Goal: Ask a question

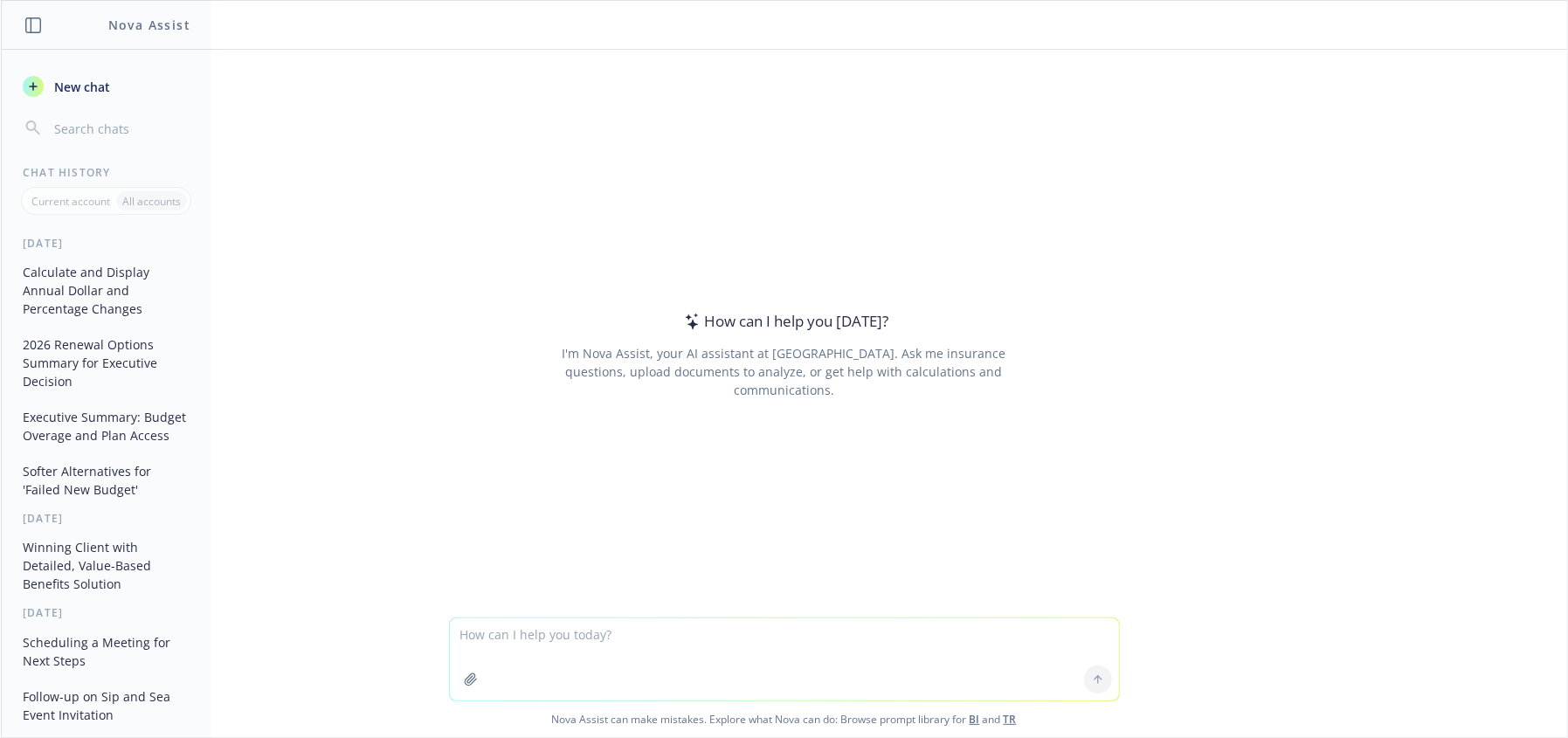
drag, startPoint x: 574, startPoint y: 639, endPoint x: 442, endPoint y: 513, distance: 182.5
click at [572, 636] on textarea at bounding box center [785, 660] width 669 height 82
click at [650, 646] on textarea at bounding box center [785, 660] width 669 height 82
paste textarea "What's the rationale about low migration around year"
click at [606, 658] on textarea "What's the rationale about low migration around year" at bounding box center [785, 660] width 669 height 82
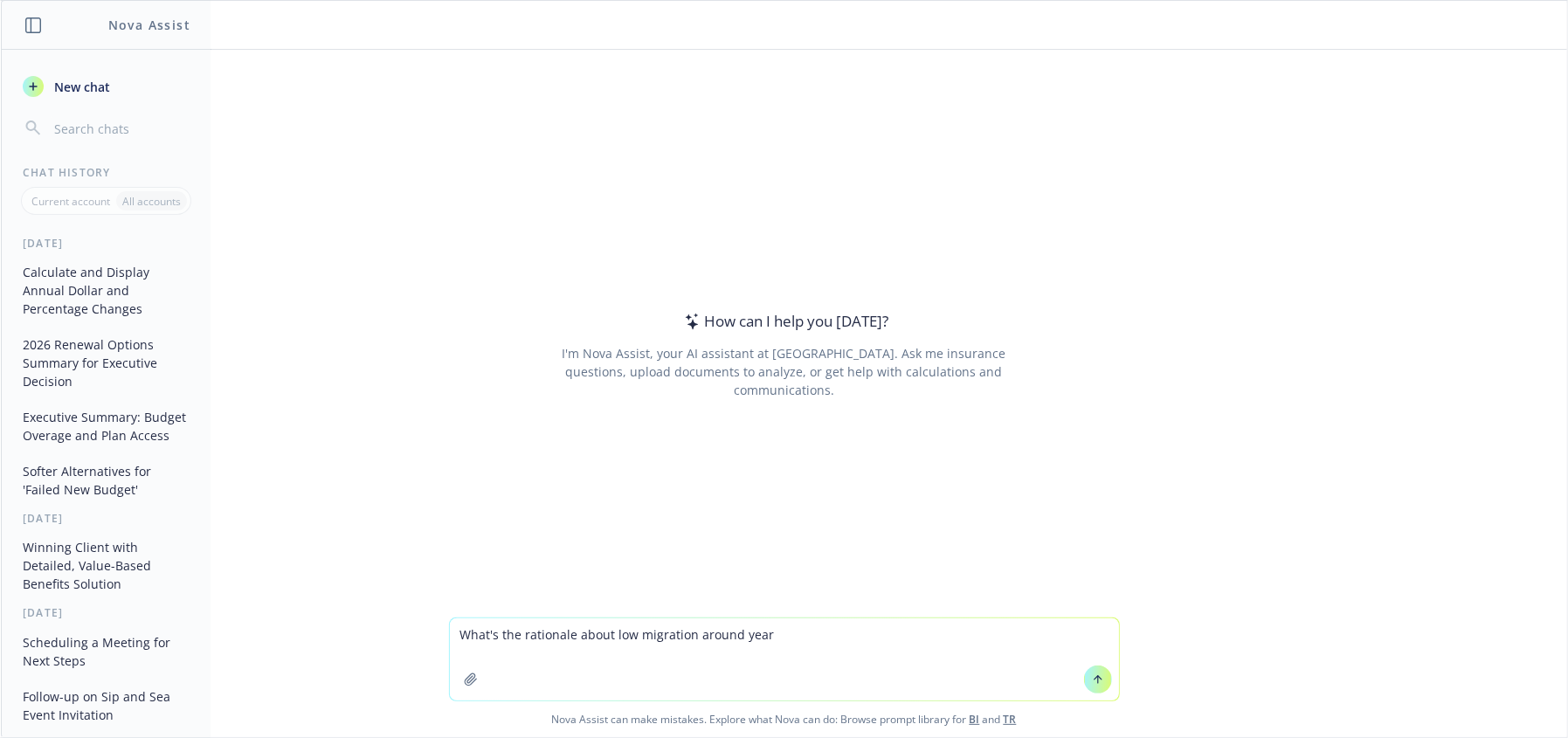
click at [784, 632] on textarea "What's the rationale about low migration around year" at bounding box center [785, 660] width 669 height 82
type textarea "What's the rationale about low migration around year 1 with the Simple Plan?"
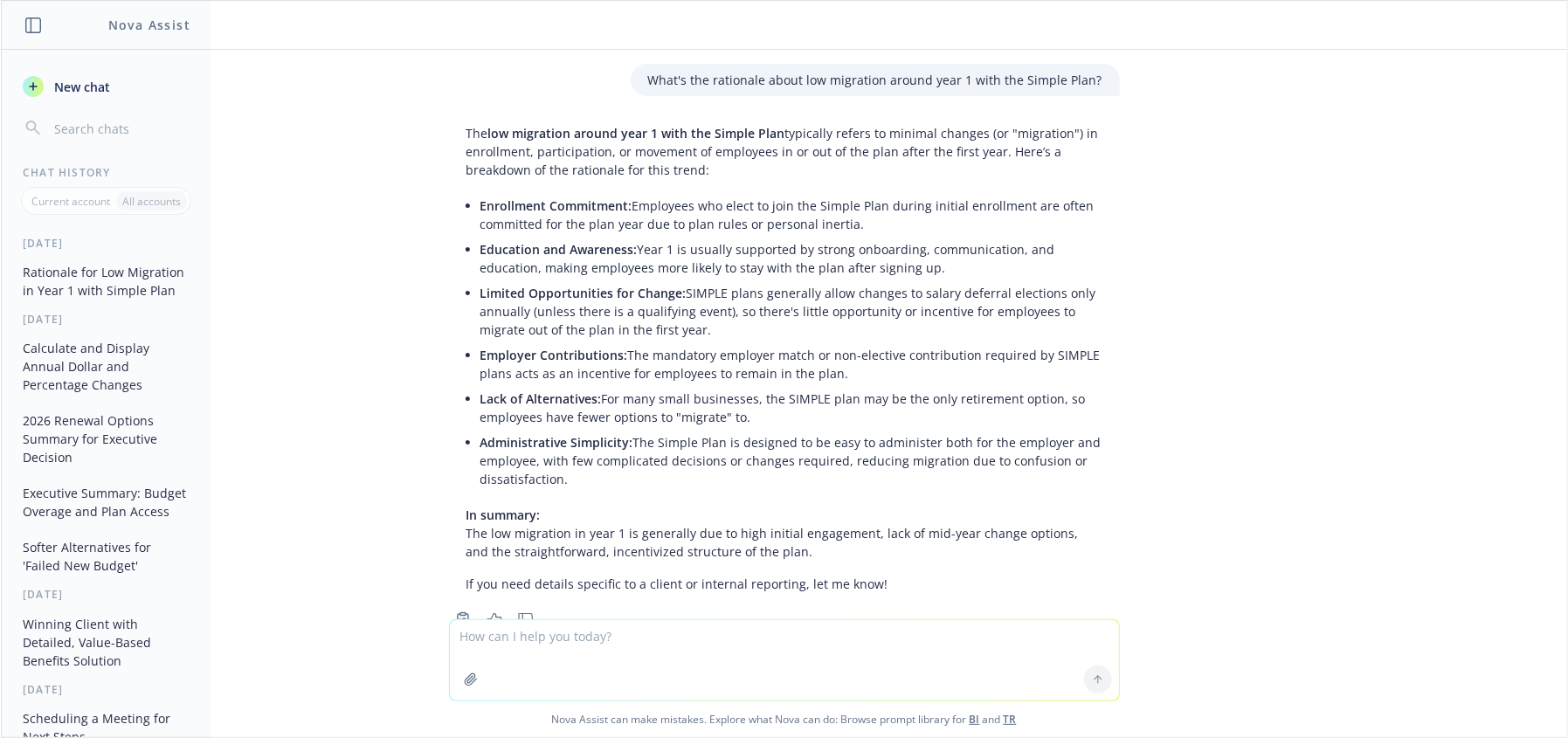
click at [1159, 165] on div "What's the rationale about low migration around year 1 with the Simple Plan? Th…" at bounding box center [784, 335] width 1566 height 570
click at [1179, 168] on div "What's the rationale about low migration around year 1 with the Simple Plan? Th…" at bounding box center [784, 335] width 1566 height 570
click at [680, 160] on p "The low migration around year 1 with the Simple Plan typically refers to minima…" at bounding box center [785, 152] width 636 height 55
click at [699, 218] on li "Enrollment Commitment: Employees who elect to join the Simple Plan during initi…" at bounding box center [791, 214] width 622 height 44
click at [609, 231] on li "Enrollment Commitment: Employees who elect to join the Simple Plan during initi…" at bounding box center [791, 214] width 622 height 44
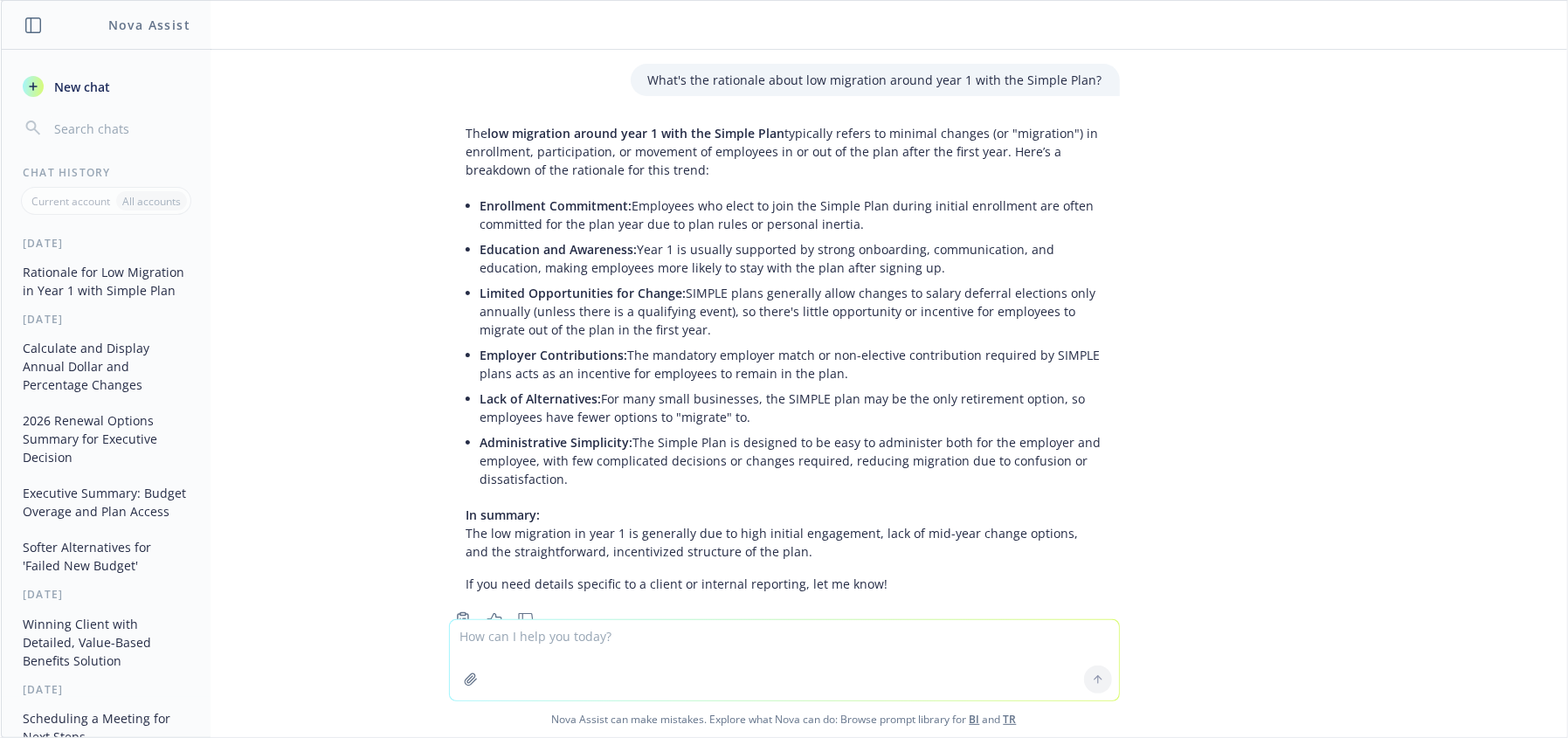
click at [999, 221] on li "Enrollment Commitment: Employees who elect to join the Simple Plan during initi…" at bounding box center [791, 214] width 622 height 44
drag, startPoint x: 631, startPoint y: 205, endPoint x: 848, endPoint y: 227, distance: 218.1
click at [638, 205] on li "Enrollment Commitment: Employees who elect to join the Simple Plan during initi…" at bounding box center [791, 214] width 622 height 44
click at [586, 292] on span "Limited Opportunities for Change:" at bounding box center [583, 293] width 207 height 17
drag, startPoint x: 640, startPoint y: 254, endPoint x: 973, endPoint y: 239, distance: 333.3
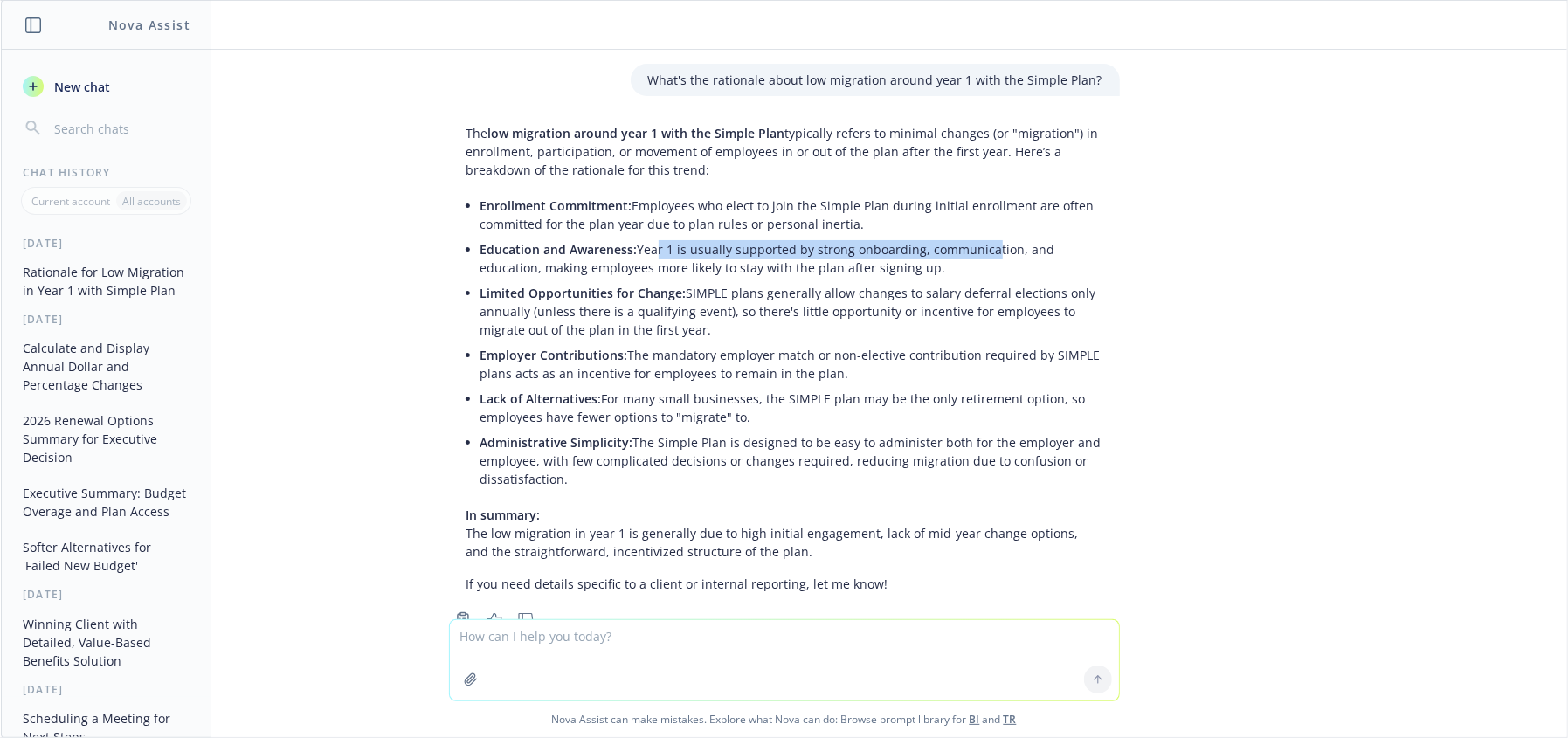
click at [973, 239] on li "Education and Awareness: Year 1 is usually supported by strong onboarding, comm…" at bounding box center [791, 258] width 622 height 44
click at [853, 313] on li "Limited Opportunities for Change: SIMPLE plans generally allow changes to salar…" at bounding box center [791, 310] width 622 height 62
click at [851, 330] on li "Limited Opportunities for Change: SIMPLE plans generally allow changes to salar…" at bounding box center [791, 310] width 622 height 62
drag, startPoint x: 687, startPoint y: 346, endPoint x: 957, endPoint y: 385, distance: 272.8
click at [957, 385] on li "Employer Contributions: The mandatory employer match or non-elective contributi…" at bounding box center [791, 364] width 622 height 44
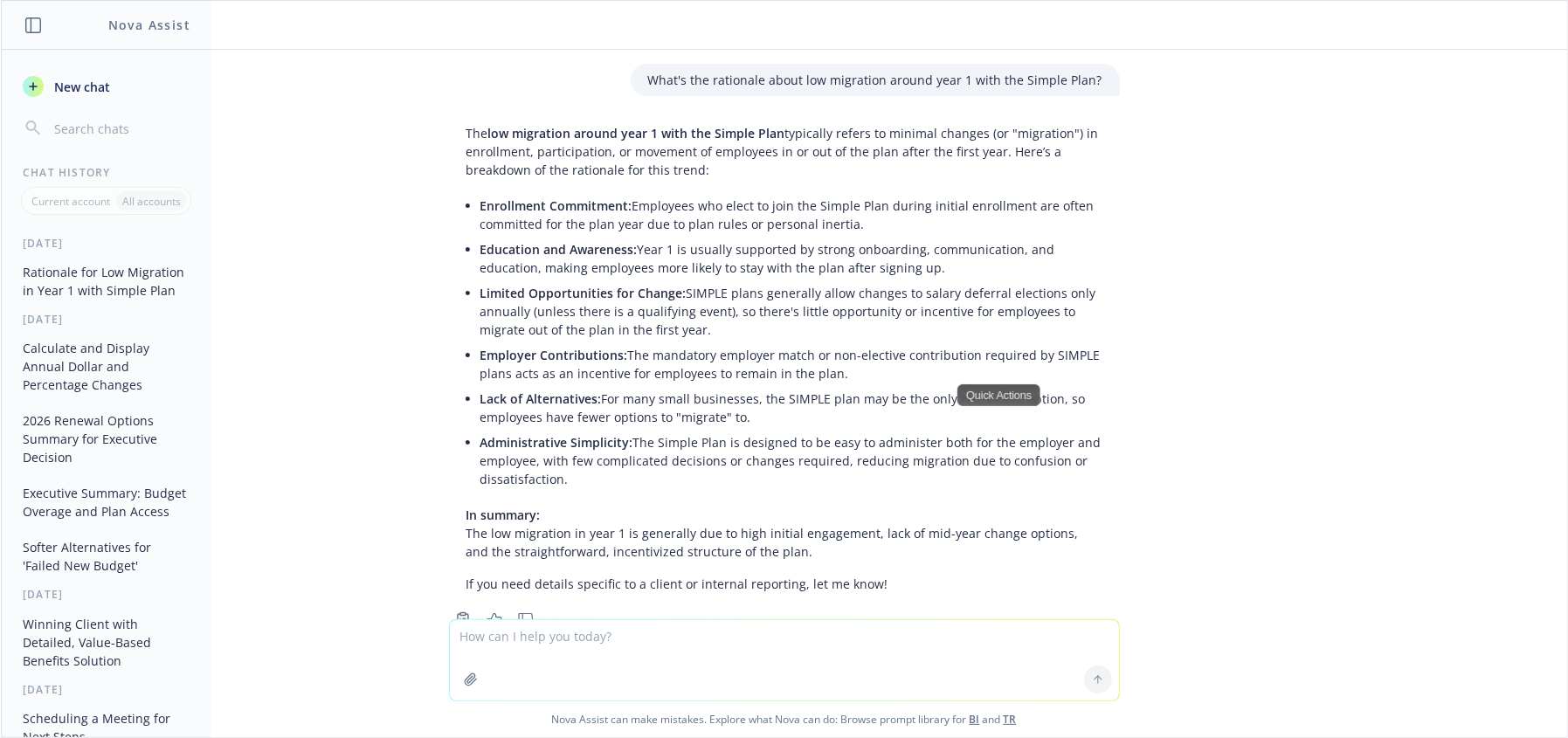
click at [848, 376] on li "Employer Contributions: The mandatory employer match or non-elective contributi…" at bounding box center [791, 364] width 622 height 44
drag, startPoint x: 1539, startPoint y: 471, endPoint x: 1553, endPoint y: 578, distance: 107.9
click at [1553, 578] on div "What's the rationale about low migration around year 1 with the Simple Plan? Th…" at bounding box center [784, 335] width 1566 height 570
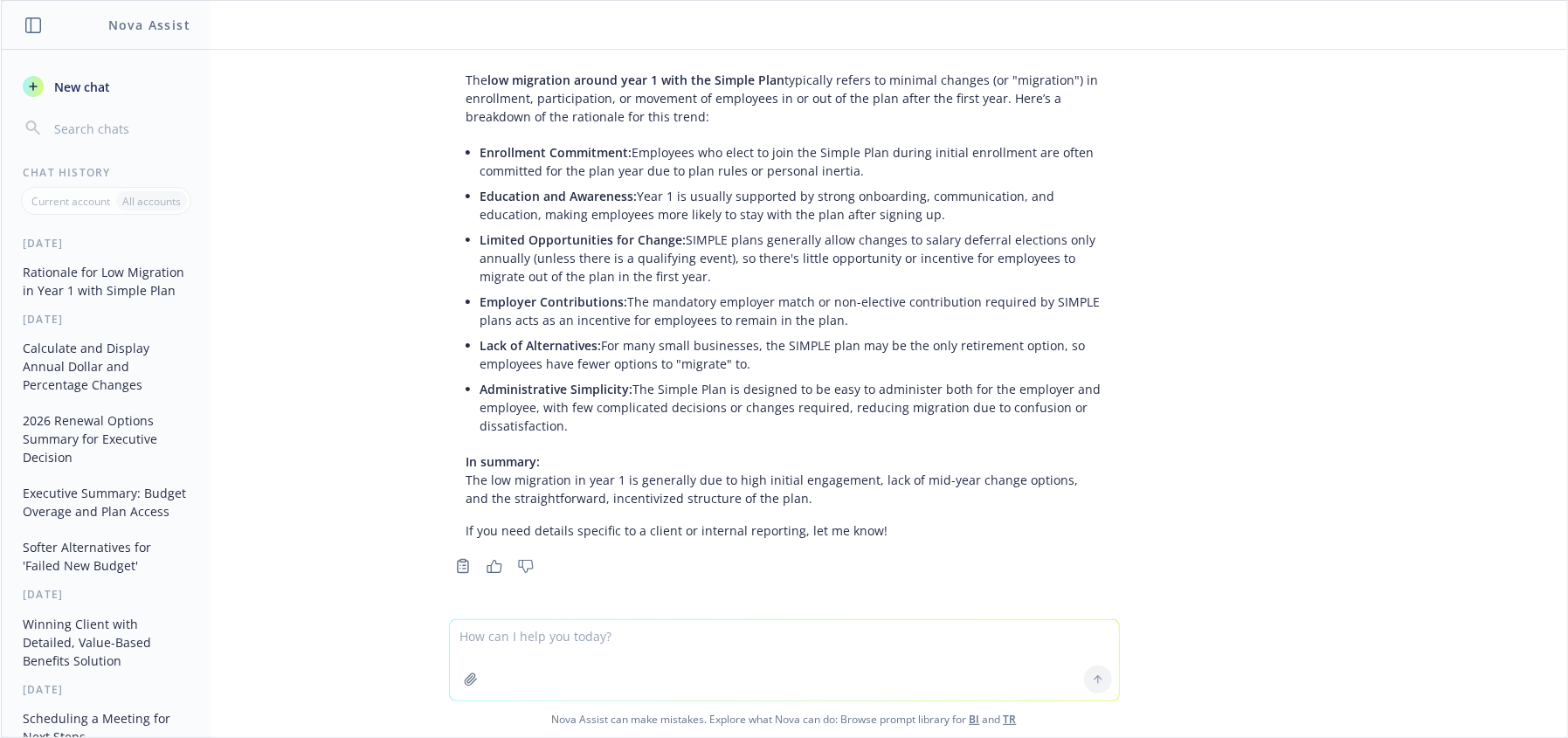
drag, startPoint x: 896, startPoint y: 461, endPoint x: 858, endPoint y: 562, distance: 107.9
click at [896, 463] on p "In summary: The low migration in year 1 is generally due to high initial engage…" at bounding box center [785, 480] width 636 height 55
drag, startPoint x: 771, startPoint y: 509, endPoint x: 810, endPoint y: 533, distance: 45.8
click at [784, 517] on div "The low migration around year 1 with the Simple Plan typically refers to minima…" at bounding box center [784, 305] width 670 height 484
click at [810, 533] on div "Quick Actions" at bounding box center [825, 528] width 83 height 22
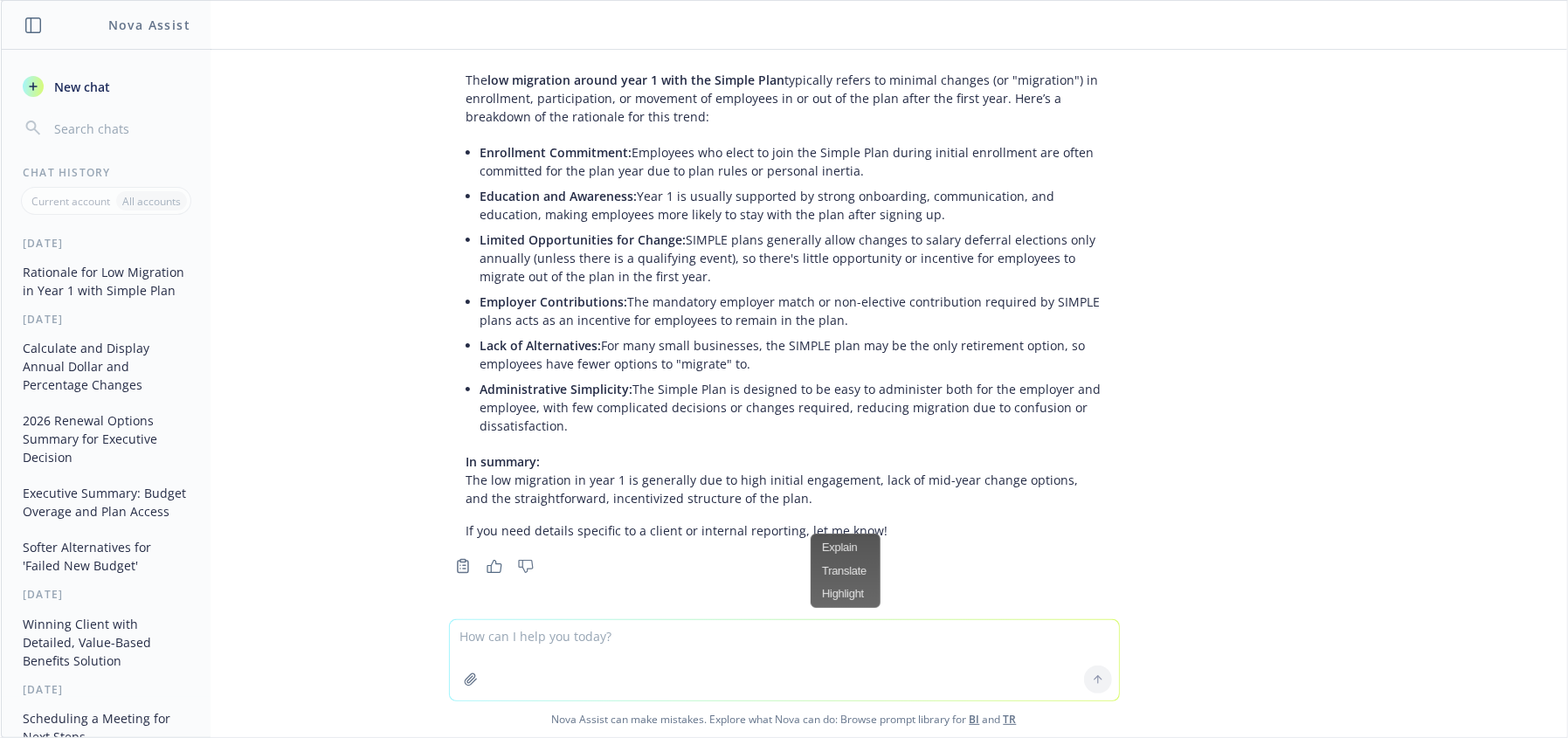
click at [801, 695] on textarea at bounding box center [785, 661] width 669 height 80
click at [812, 672] on textarea at bounding box center [785, 661] width 669 height 80
click at [791, 656] on textarea at bounding box center [785, 661] width 669 height 80
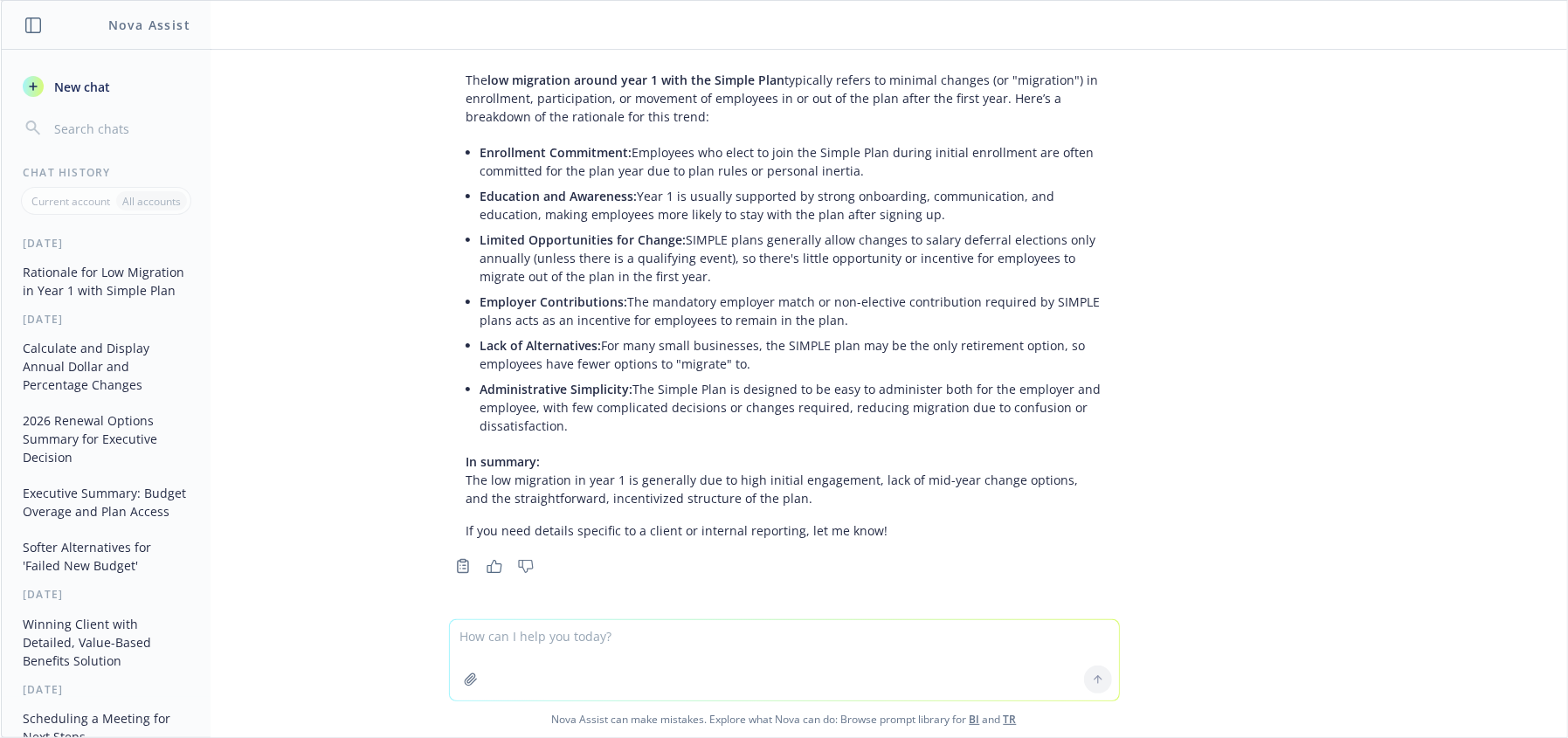
click at [569, 655] on textarea at bounding box center [785, 661] width 669 height 80
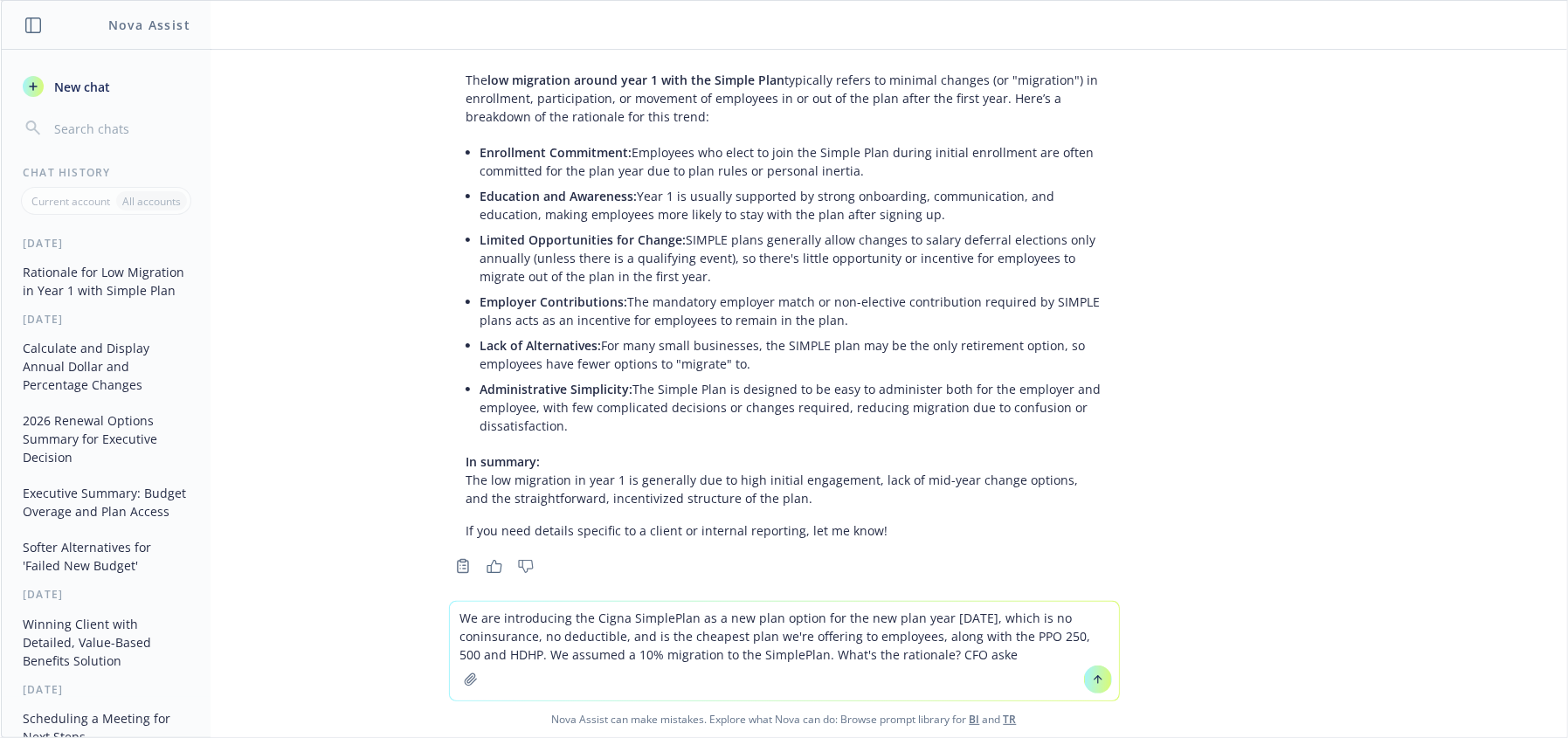
type textarea "We are introducing the Cigna SimplePlan as a new plan option for the new plan y…"
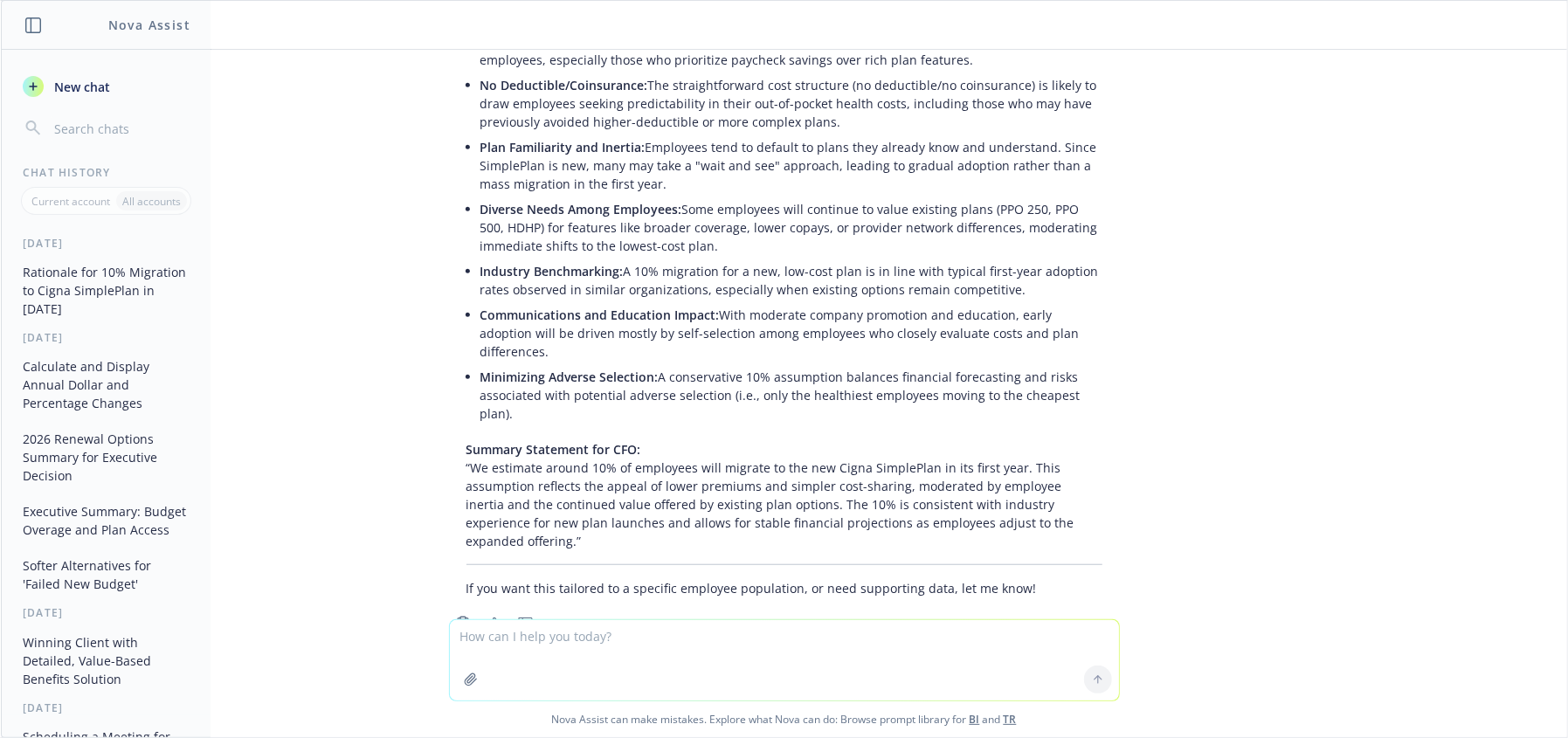
scroll to position [839, 0]
click at [964, 293] on li "Industry Benchmarking: A 10% migration for a new, low-cost plan is in line with…" at bounding box center [791, 278] width 622 height 44
drag, startPoint x: 1001, startPoint y: 282, endPoint x: 396, endPoint y: 270, distance: 605.1
click at [396, 270] on div "What's the rationale about low migration around year 1 with the Simple Plan? Th…" at bounding box center [784, 335] width 1566 height 570
click at [996, 362] on li "Minimizing Adverse Selection: A conservative 10% assumption balances financial …" at bounding box center [791, 392] width 622 height 62
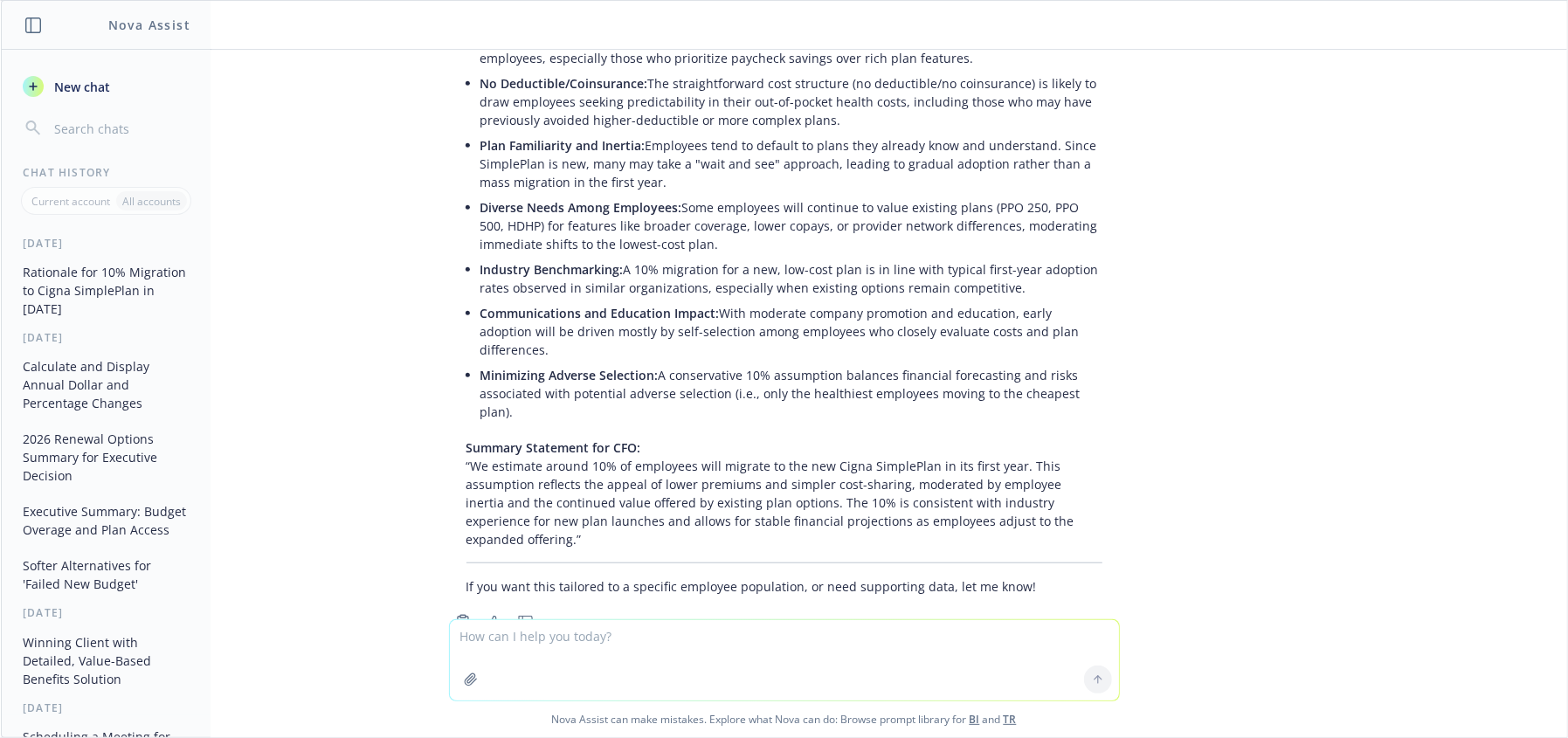
click at [1009, 295] on li "Industry Benchmarking: A 10% migration for a new, low-cost plan is in line with…" at bounding box center [791, 278] width 622 height 44
drag, startPoint x: 1005, startPoint y: 285, endPoint x: 447, endPoint y: 264, distance: 558.4
click at [449, 264] on div "Here’s a concise rationale for assuming a 10% migration to the Cigna SimplePlan…" at bounding box center [784, 262] width 670 height 680
copy li "Industry Benchmarking: A 10% migration for a new, low-cost plan is in line with…"
click at [695, 648] on textarea at bounding box center [785, 661] width 669 height 80
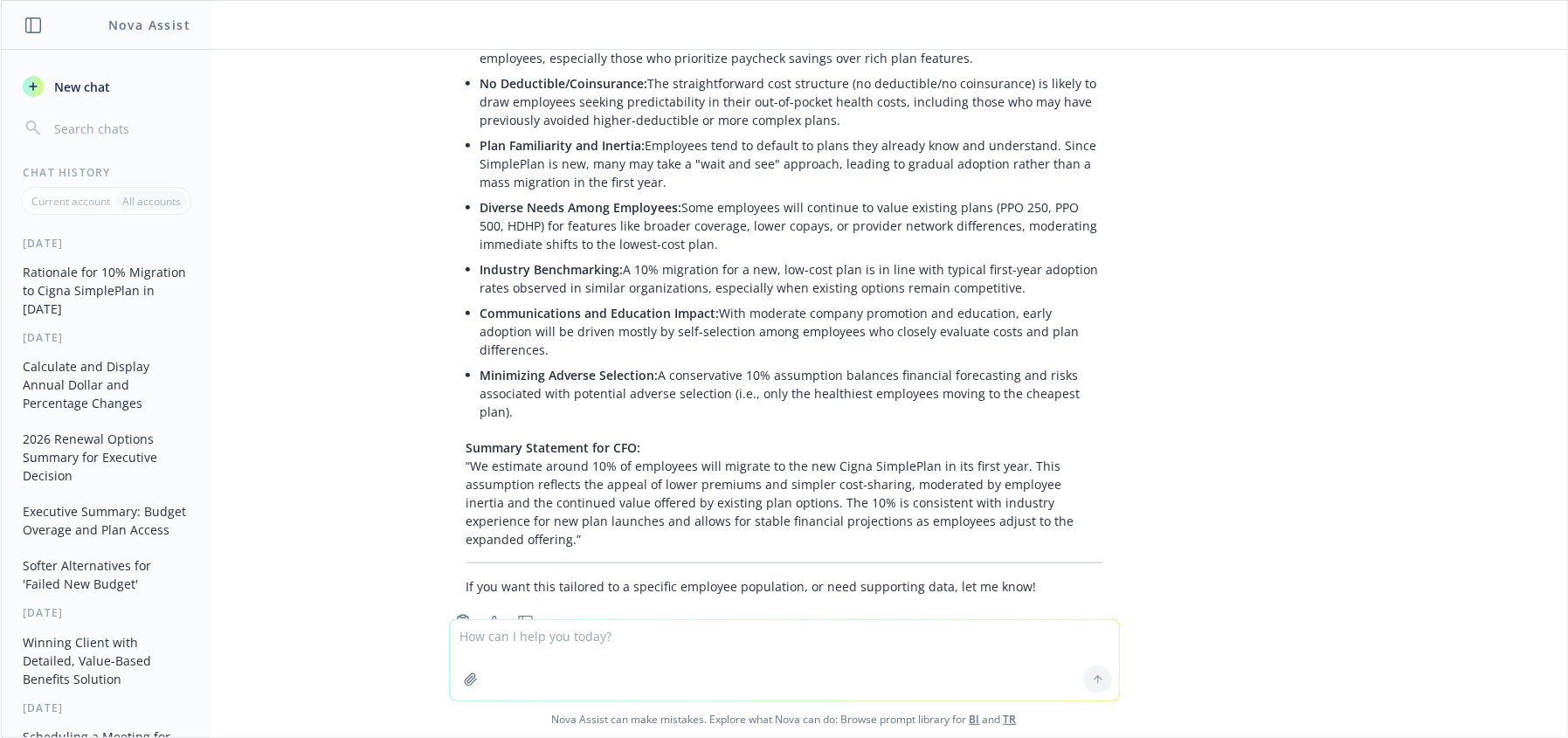
click at [703, 643] on textarea at bounding box center [785, 661] width 669 height 80
paste textarea "Industry Benchmarking: A 10% migration for a new, low-cost plan is in line with…"
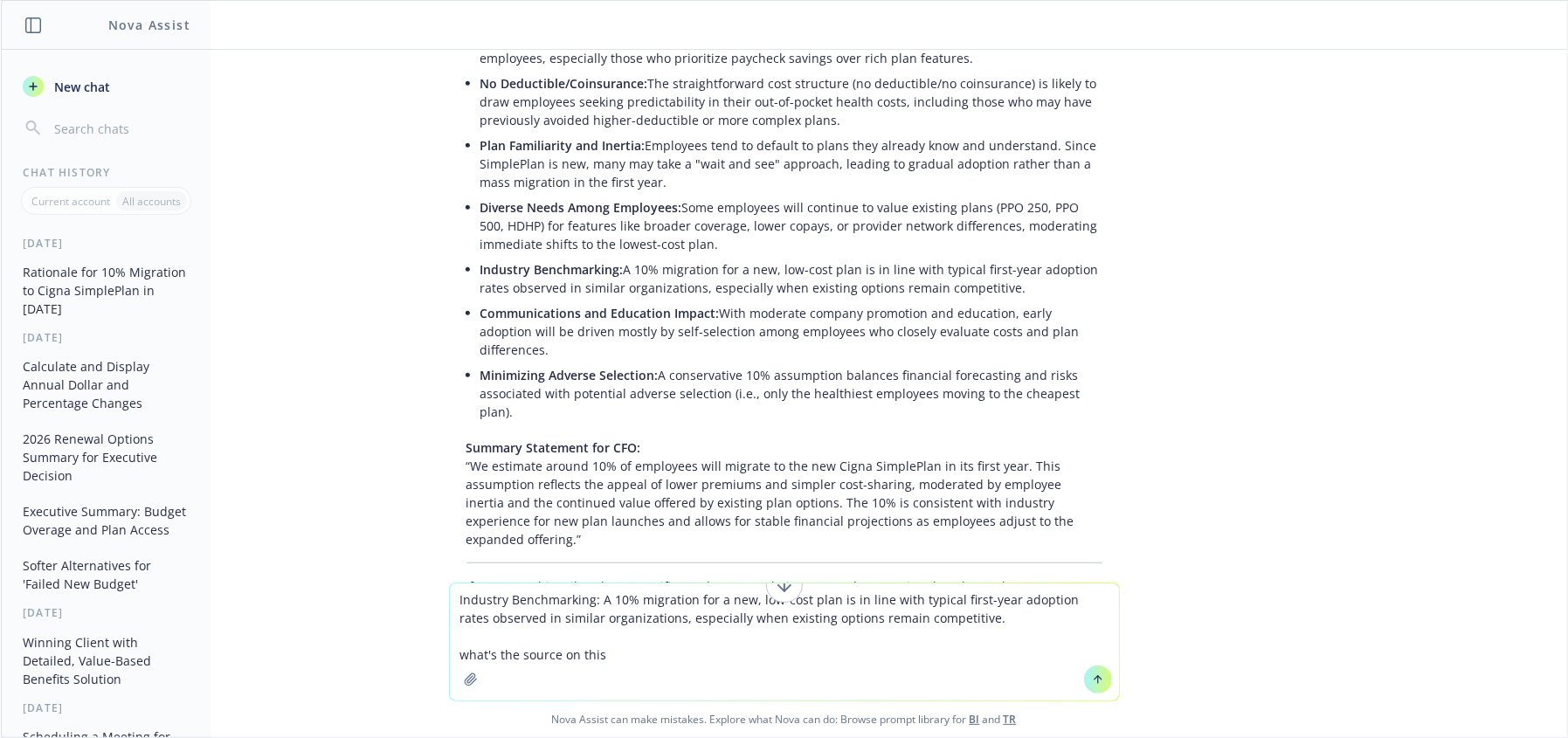
type textarea "Industry Benchmarking: A 10% migration for a new, low-cost plan is in line with…"
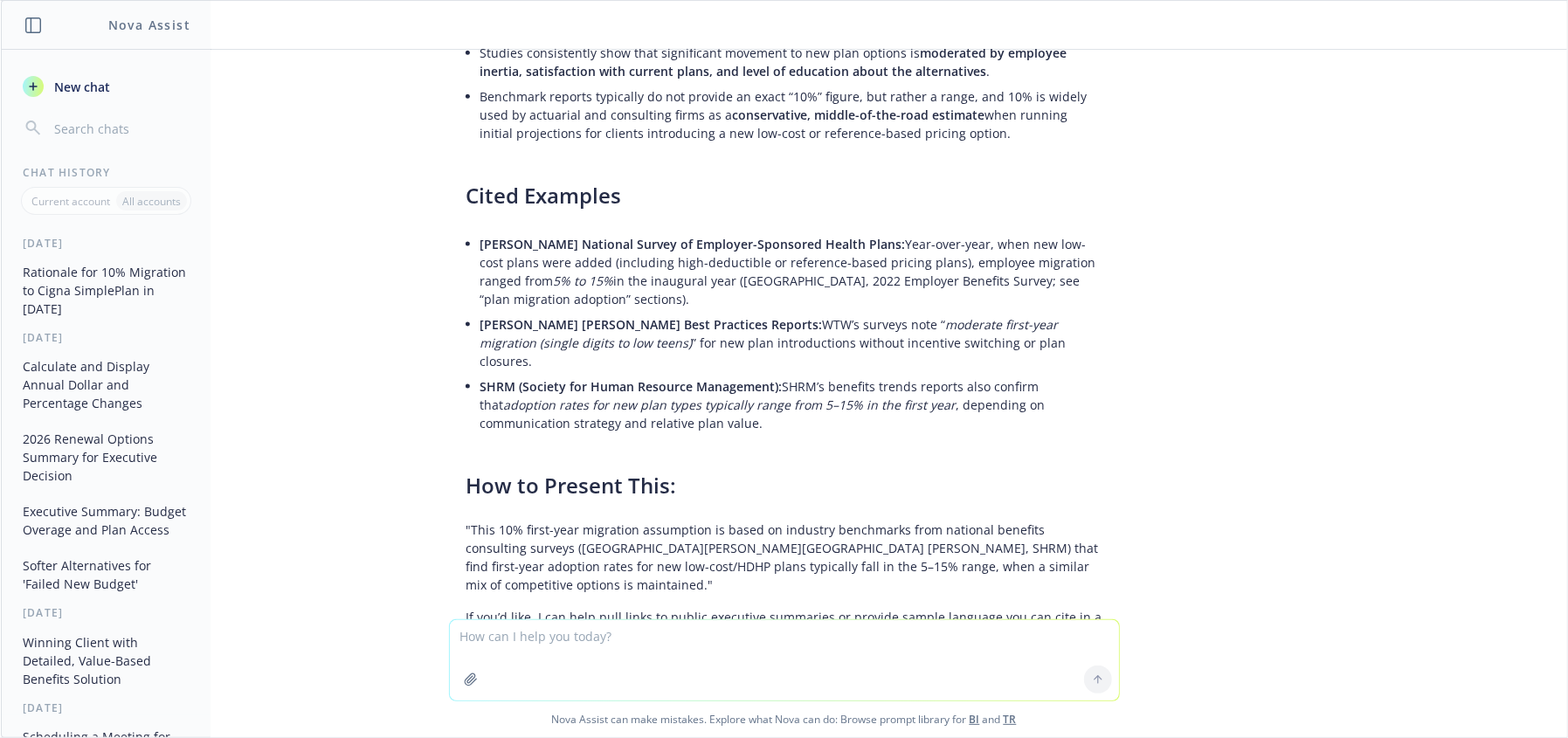
scroll to position [1722, 0]
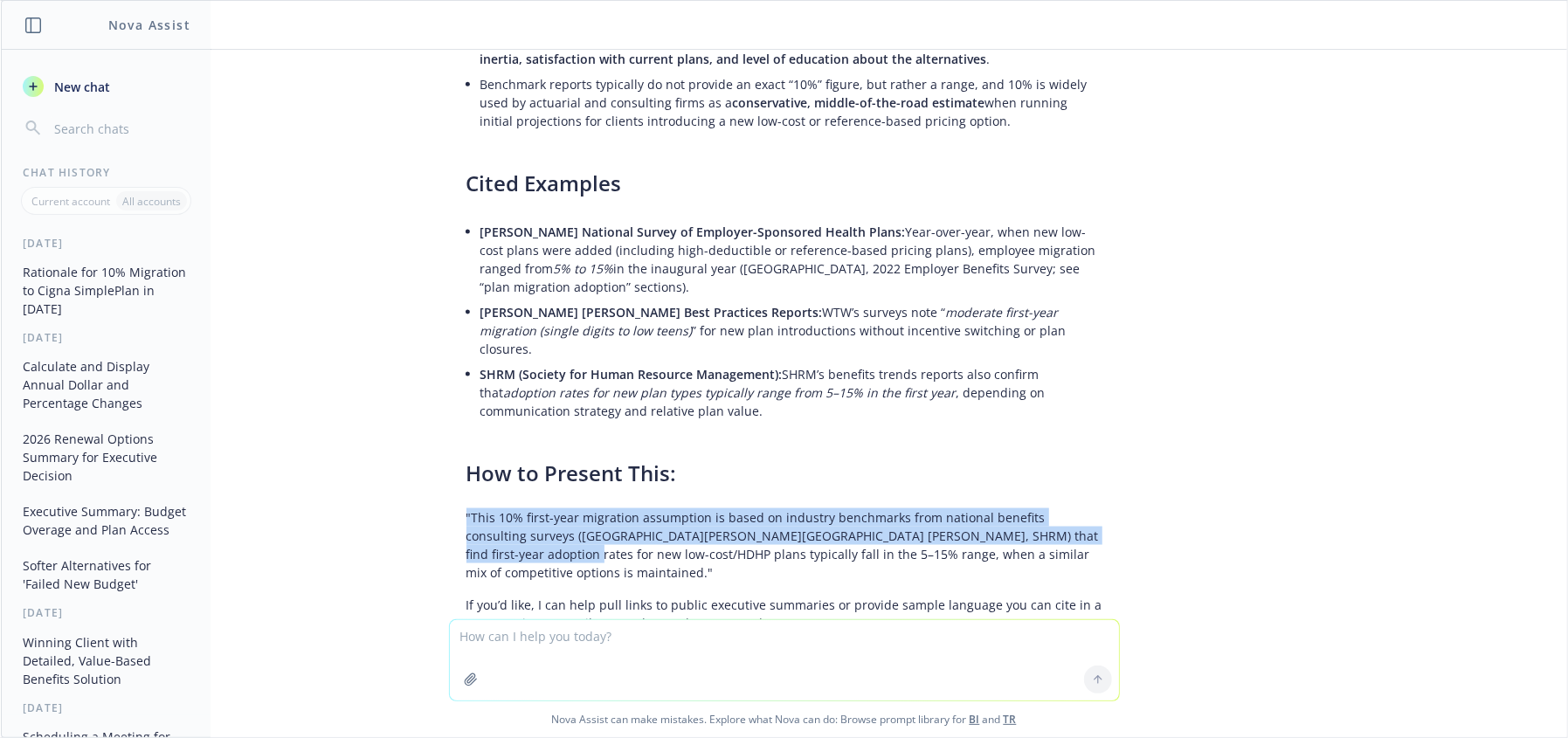
drag, startPoint x: 454, startPoint y: 441, endPoint x: 1079, endPoint y: 459, distance: 625.3
click at [1079, 508] on p ""This 10% first-year migration assumption is based on industry benchmarks from …" at bounding box center [785, 544] width 636 height 73
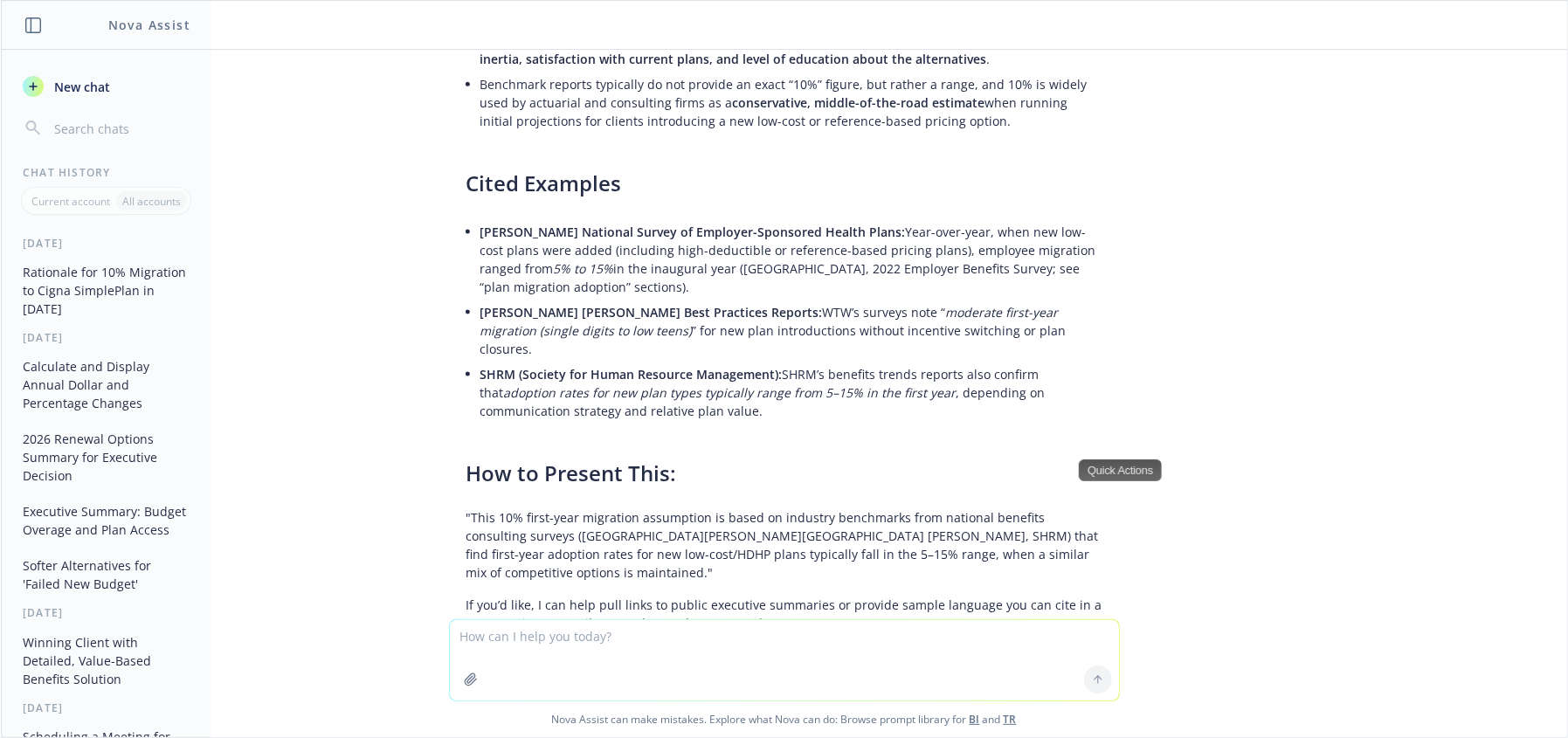
click at [827, 665] on textarea at bounding box center [785, 661] width 669 height 80
type textarea "Yes please"
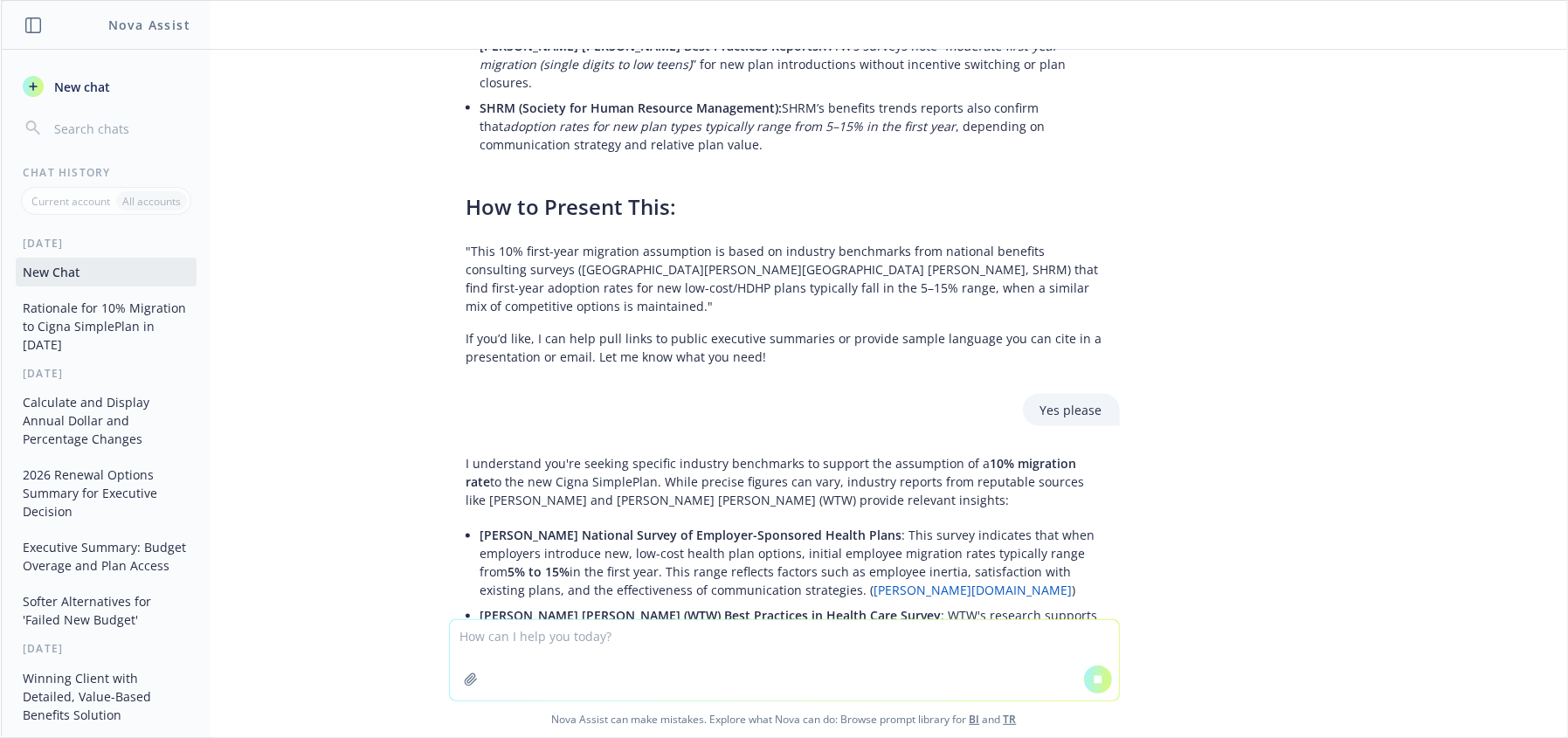
scroll to position [1960, 0]
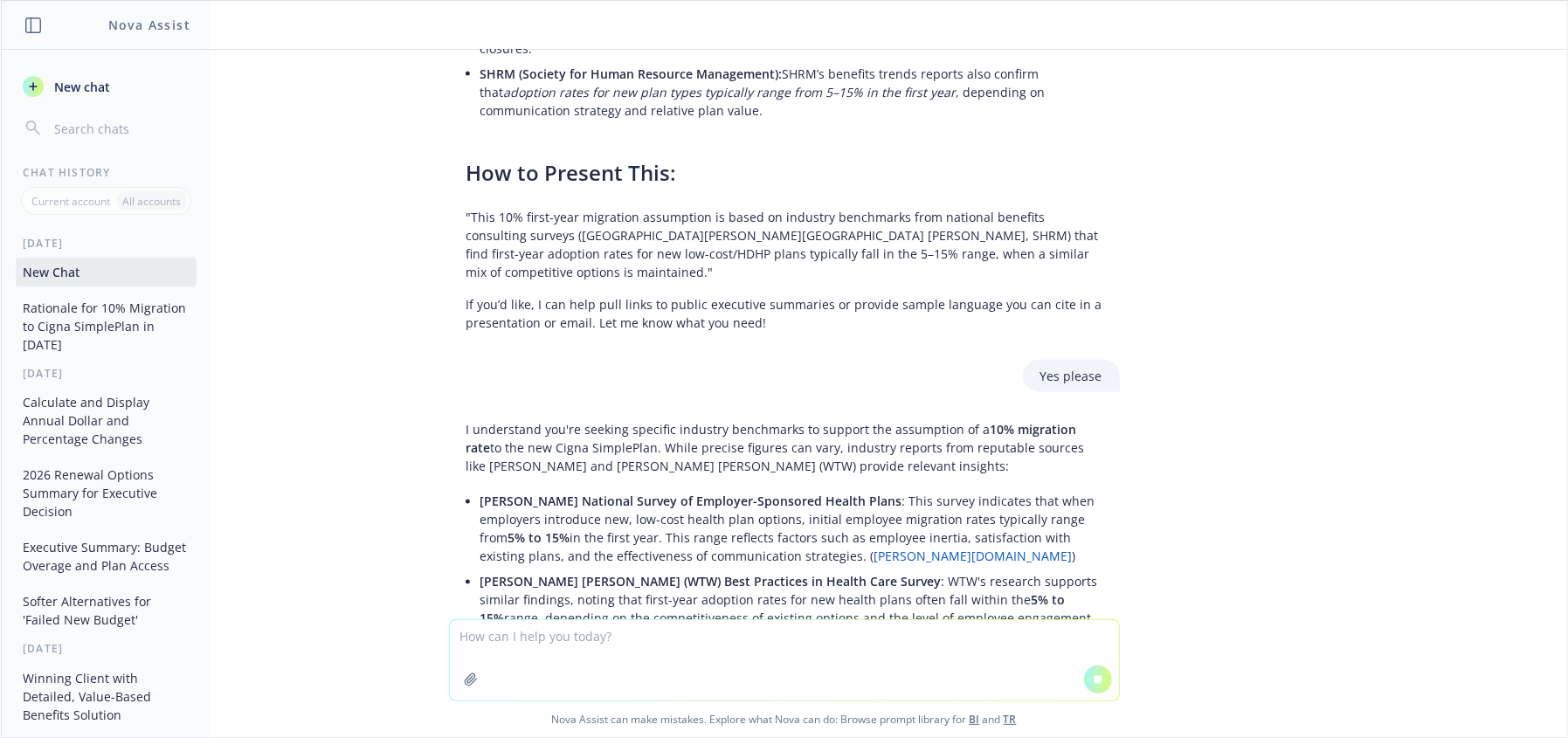
click at [874, 548] on link "[PERSON_NAME][DOMAIN_NAME]" at bounding box center [973, 556] width 199 height 17
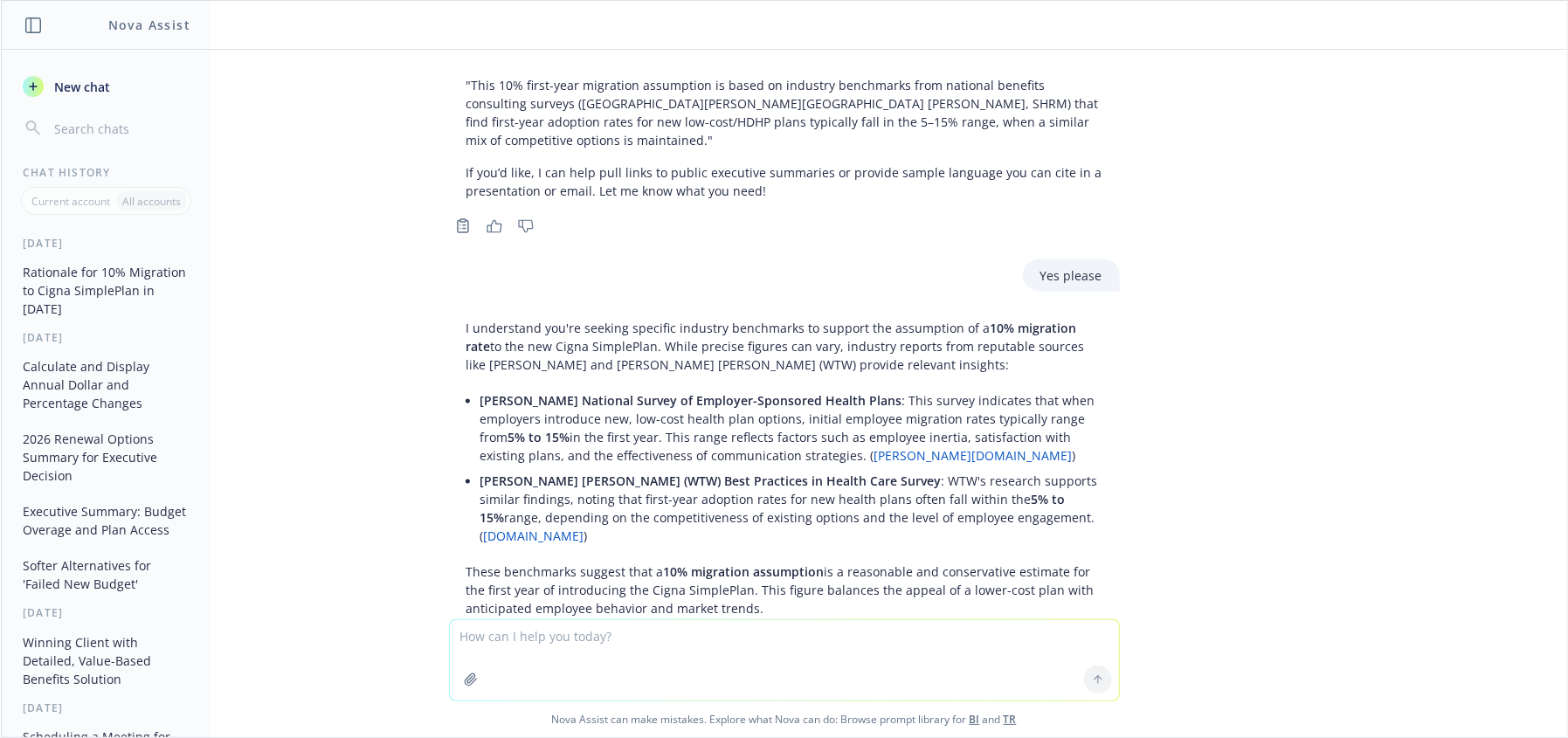
scroll to position [2173, 0]
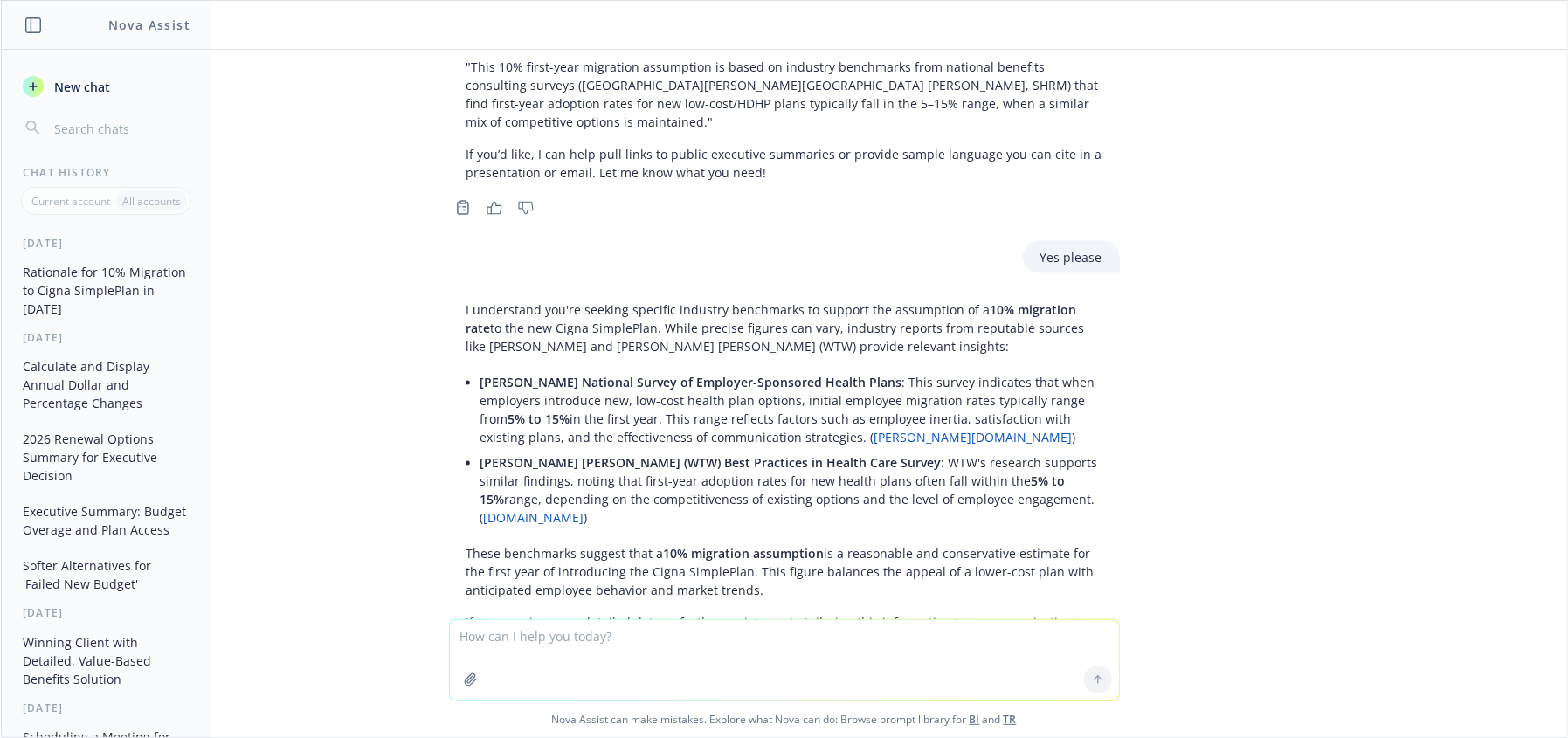
click at [715, 546] on span "10% migration assumption" at bounding box center [744, 554] width 161 height 17
click at [750, 682] on textarea at bounding box center [785, 661] width 669 height 80
click at [584, 510] on link "[DOMAIN_NAME]" at bounding box center [533, 518] width 101 height 17
click at [1216, 479] on div "What's the rationale about low migration around year 1 with the Simple Plan? Th…" at bounding box center [784, 335] width 1566 height 570
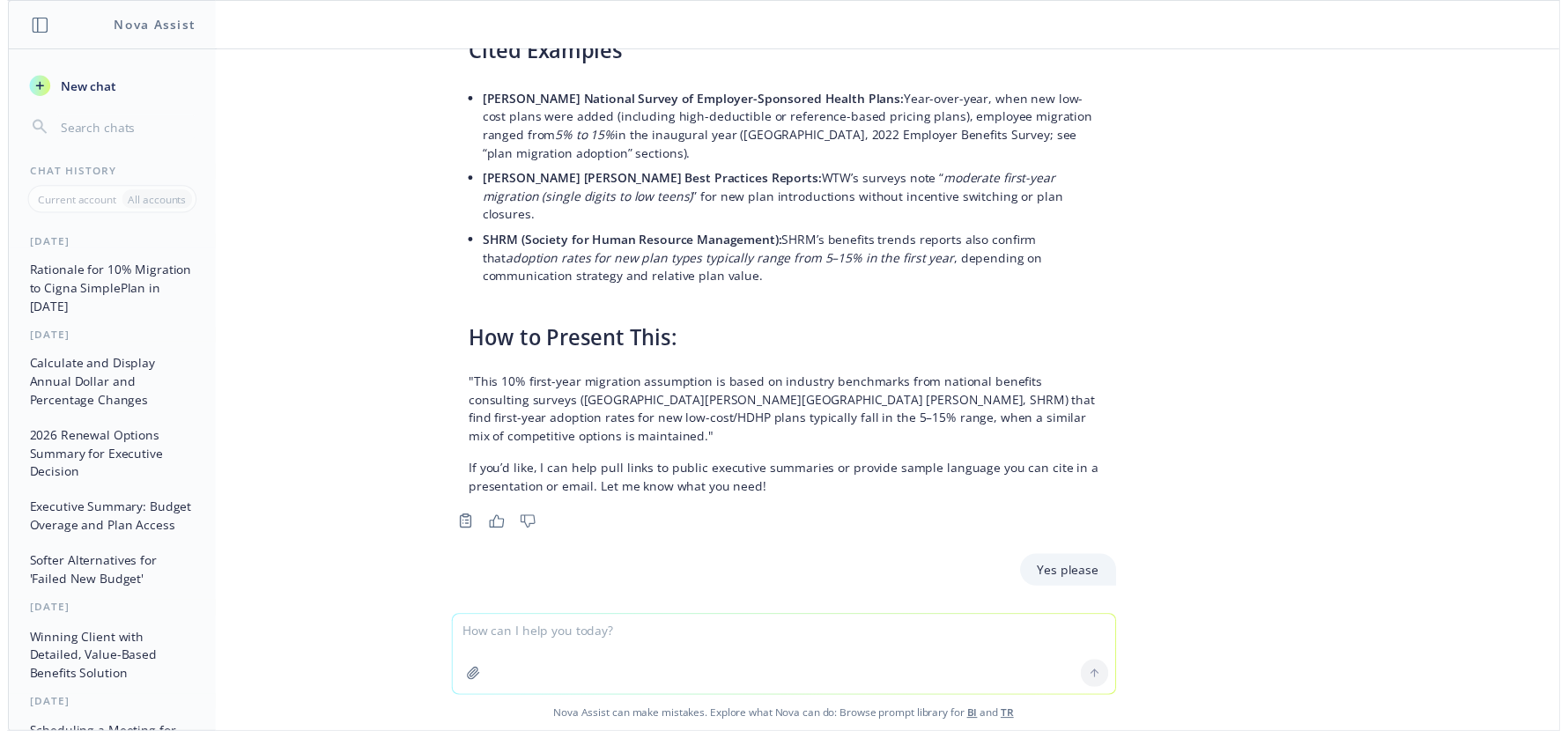
scroll to position [1844, 0]
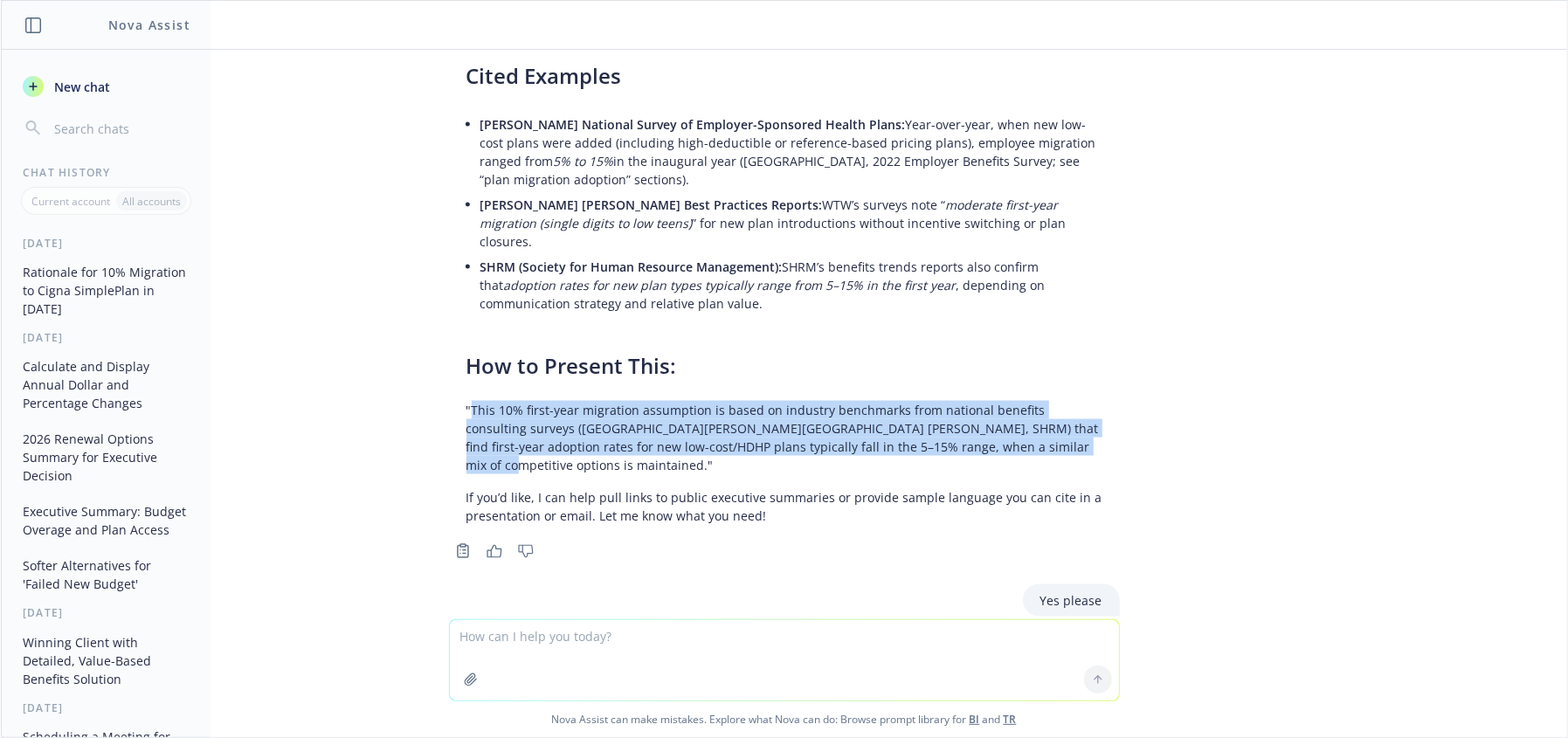
drag, startPoint x: 457, startPoint y: 333, endPoint x: 1049, endPoint y: 371, distance: 593.2
click at [1049, 401] on p ""This 10% first-year migration assumption is based on industry benchmarks from …" at bounding box center [785, 438] width 636 height 73
copy p "This 10% first-year migration assumption is based on industry benchmarks from n…"
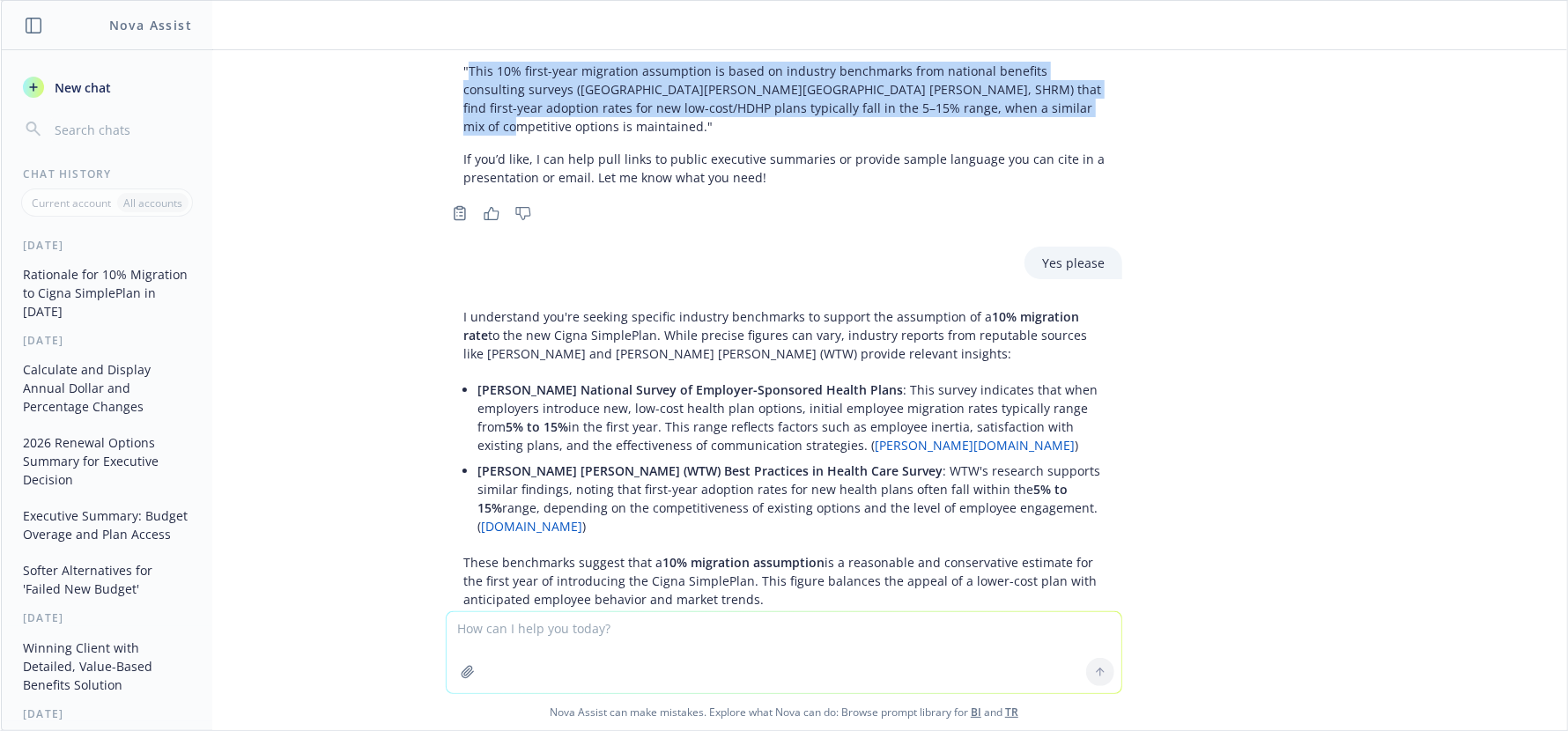
scroll to position [2190, 0]
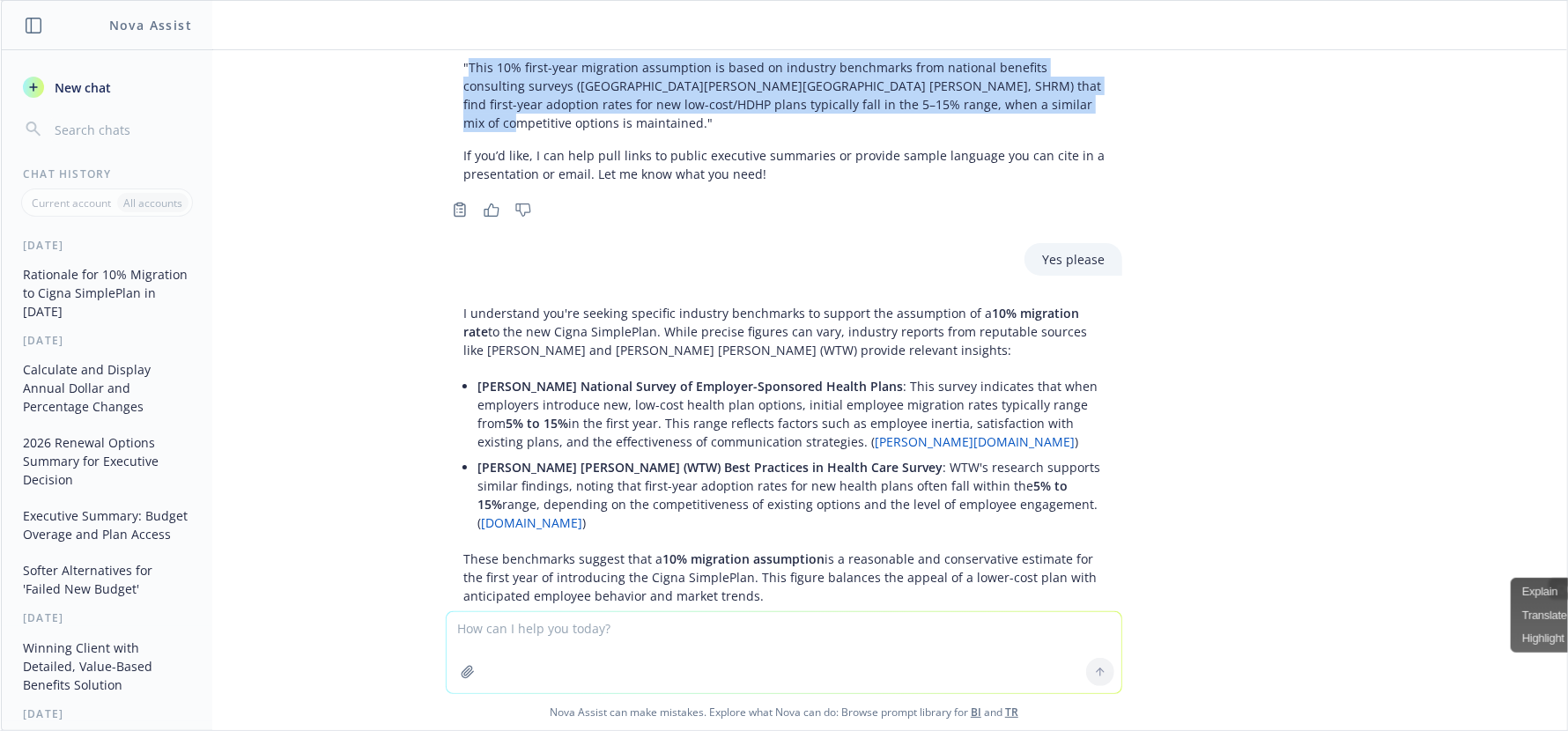
drag, startPoint x: 716, startPoint y: 449, endPoint x: 748, endPoint y: 475, distance: 41.2
click at [748, 549] on p "These benchmarks suggest that a 10% migration assumption is a reasonable and co…" at bounding box center [784, 577] width 641 height 55
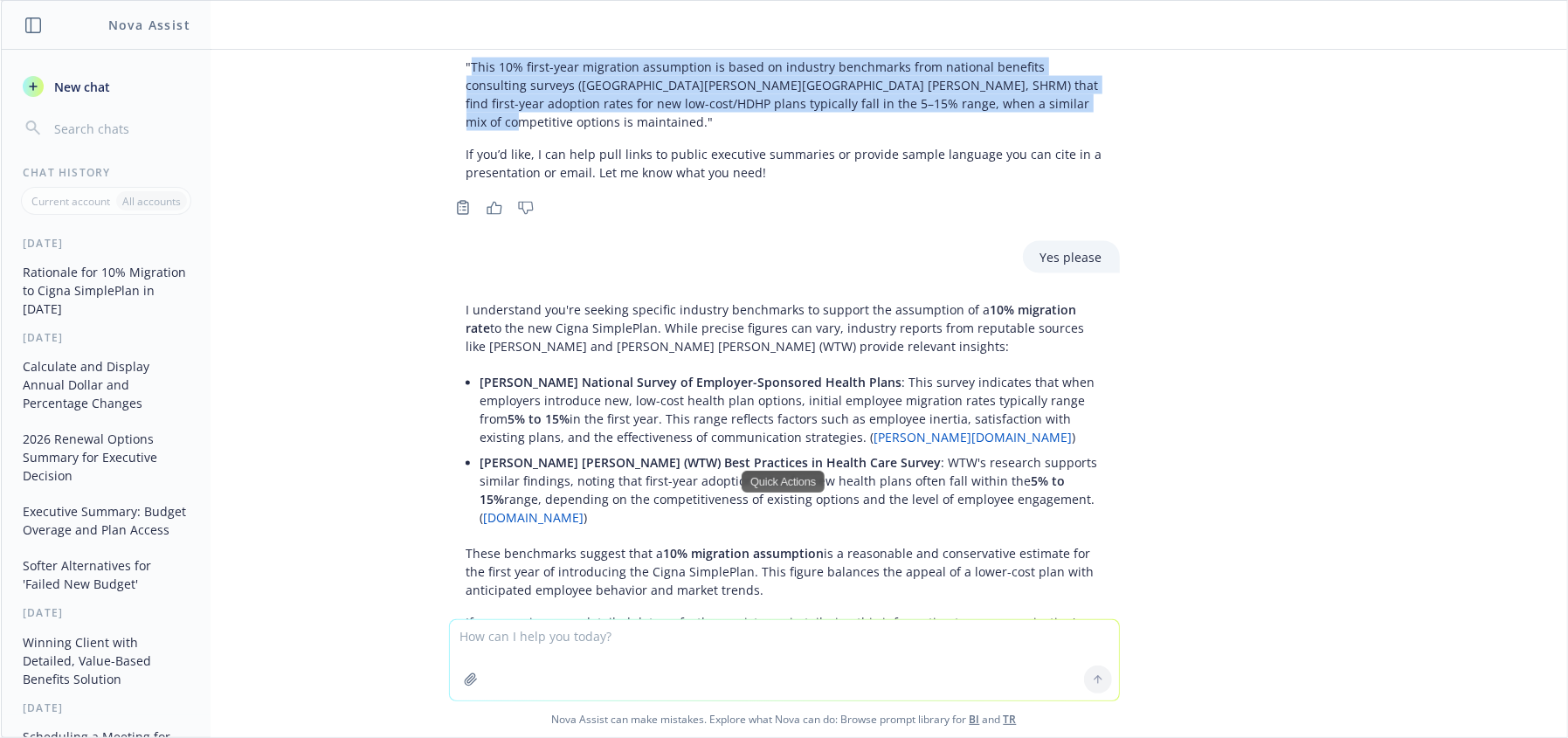
copy p "his figure balances the appeal of a lower-cost plan with anticipated employee b…"
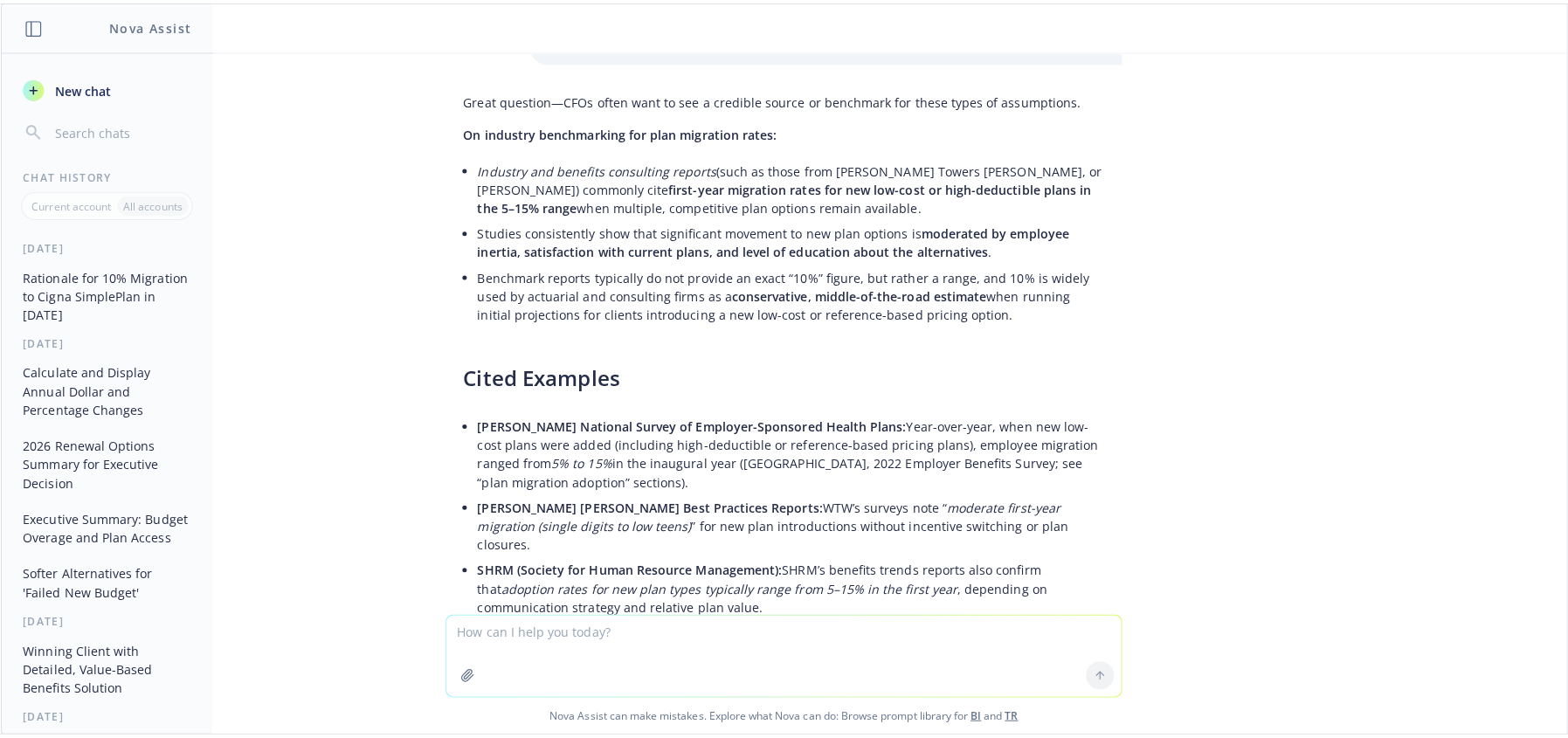
scroll to position [1504, 0]
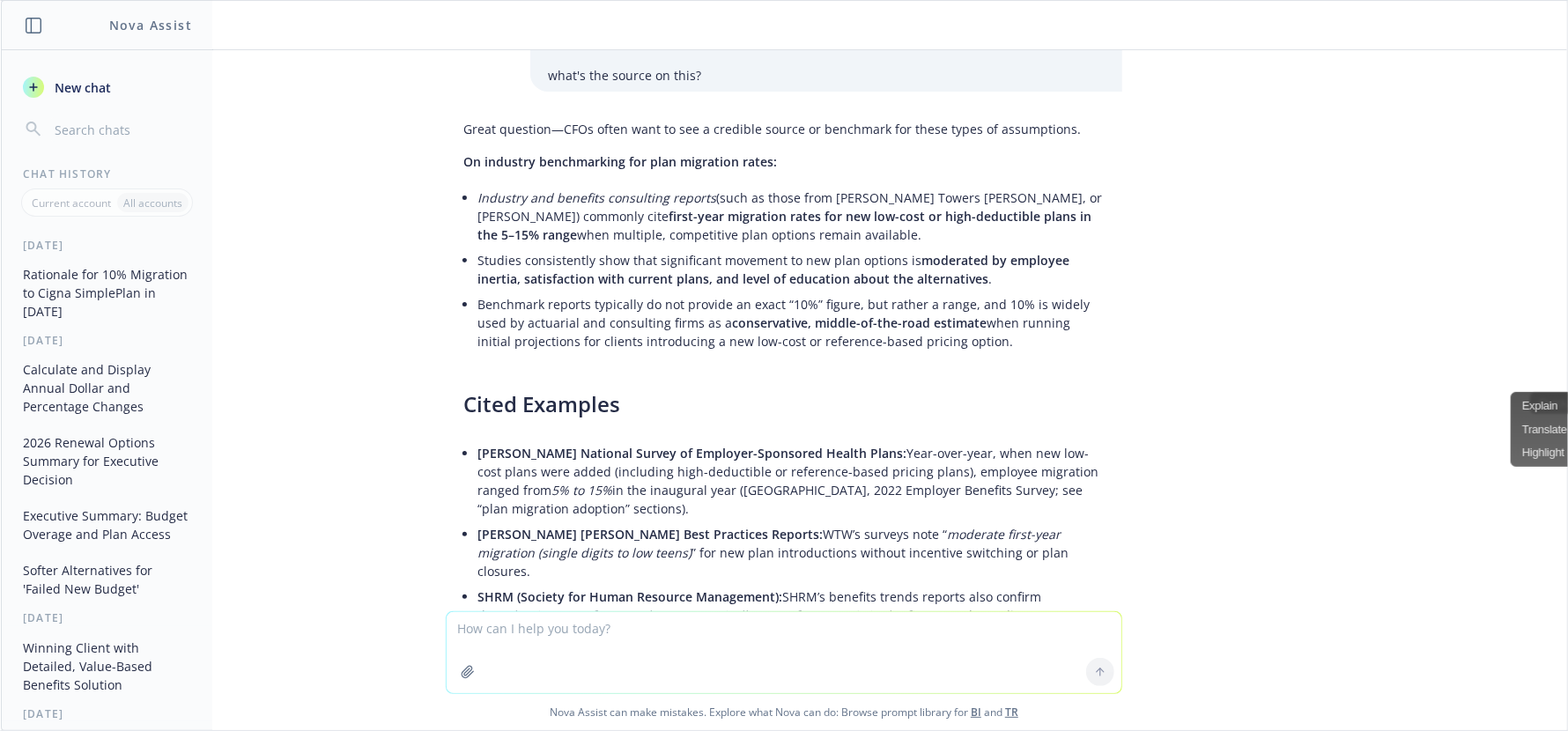
click at [866, 440] on li "[PERSON_NAME] National Survey of Employer-Sponsored Health Plans: Year-over-yea…" at bounding box center [790, 480] width 627 height 81
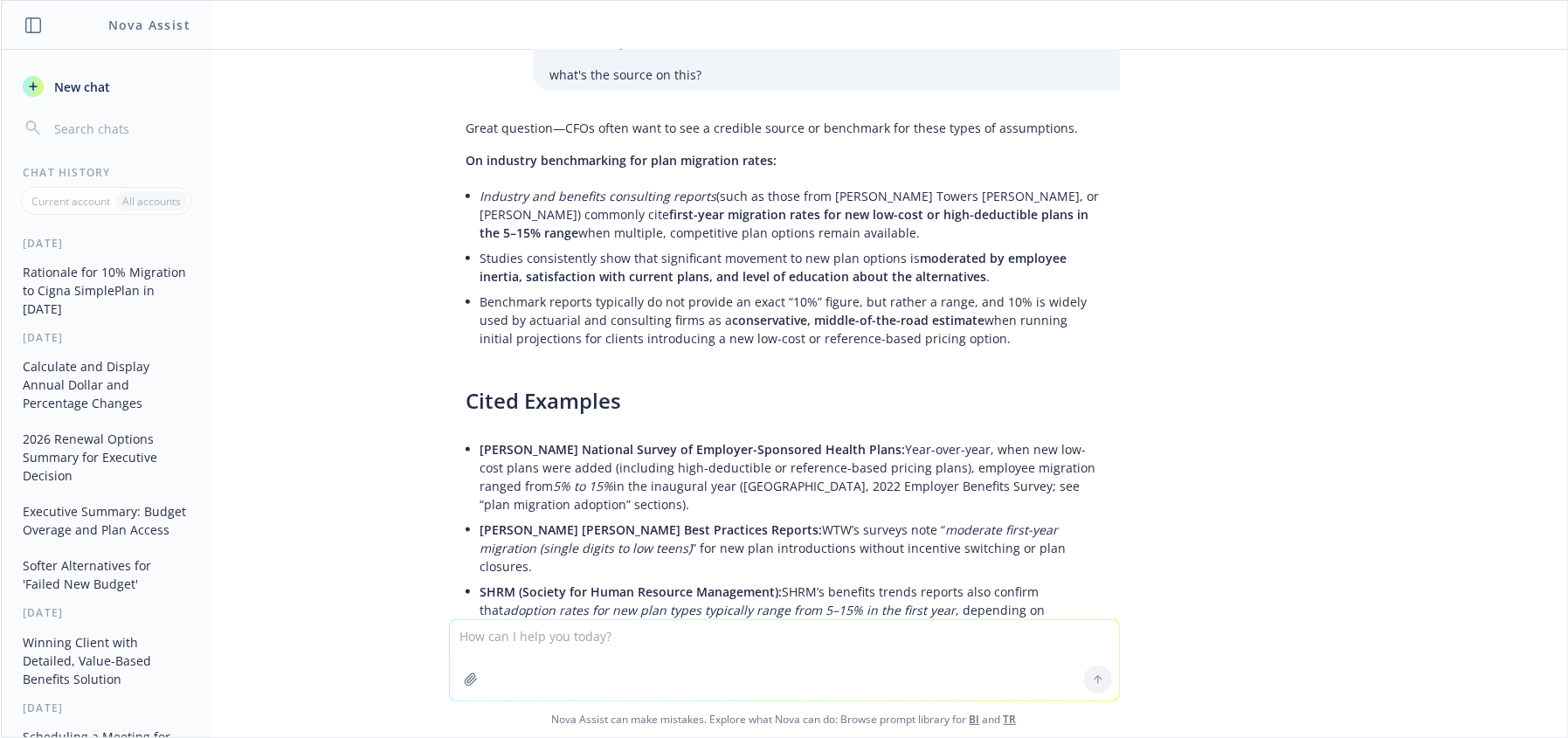
drag, startPoint x: 825, startPoint y: 391, endPoint x: 831, endPoint y: 403, distance: 13.4
click at [831, 437] on li "[PERSON_NAME] National Survey of Employer-Sponsored Health Plans: Year-over-yea…" at bounding box center [791, 477] width 622 height 80
drag, startPoint x: 1367, startPoint y: 419, endPoint x: 1368, endPoint y: 427, distance: 8.1
click at [1368, 426] on div "What's the rationale about low migration around year 1 with the Simple Plan? Th…" at bounding box center [784, 335] width 1566 height 570
click at [1371, 433] on div "Quick Actions" at bounding box center [1409, 437] width 83 height 22
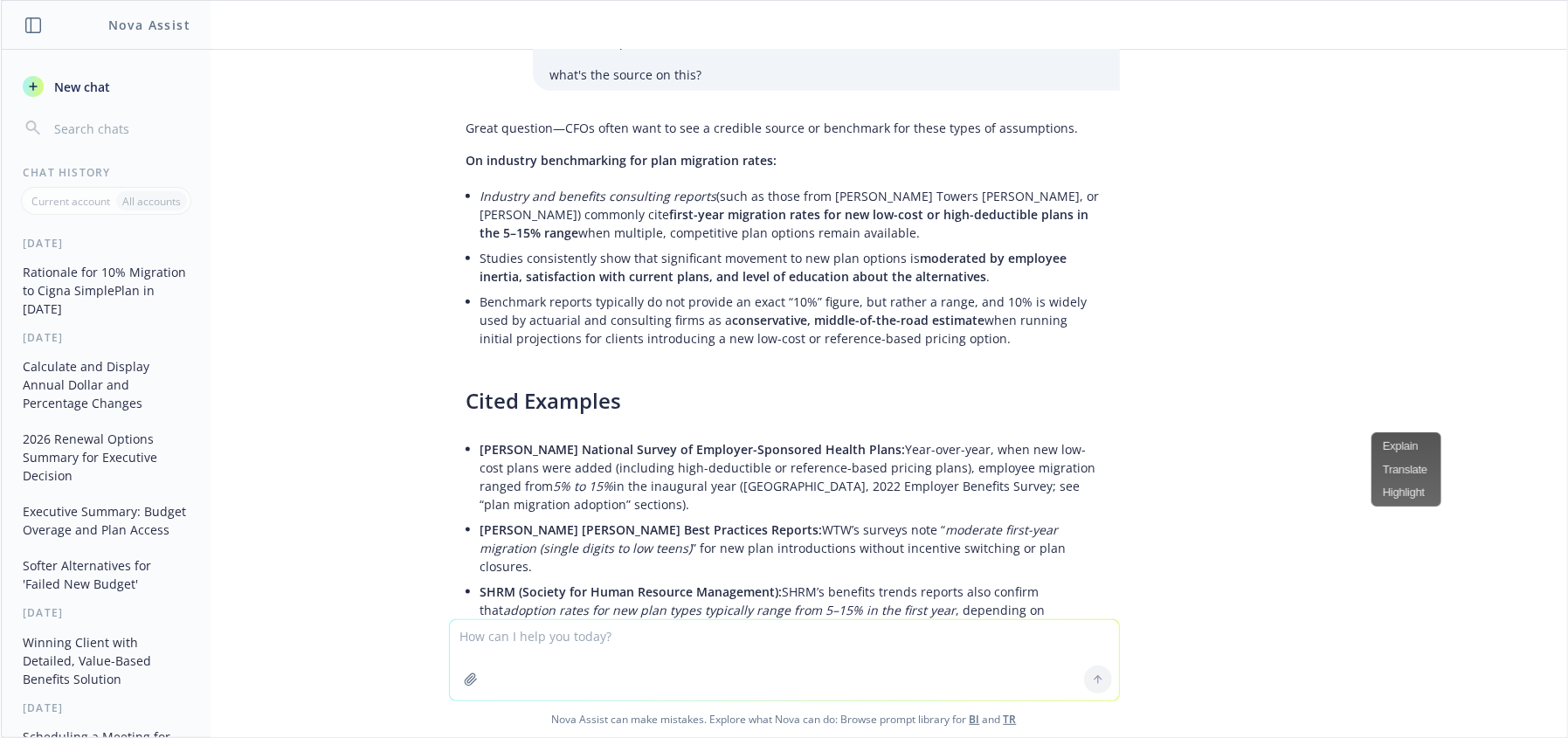
click at [1264, 403] on div "What's the rationale about low migration around year 1 with the Simple Plan? Th…" at bounding box center [784, 335] width 1566 height 570
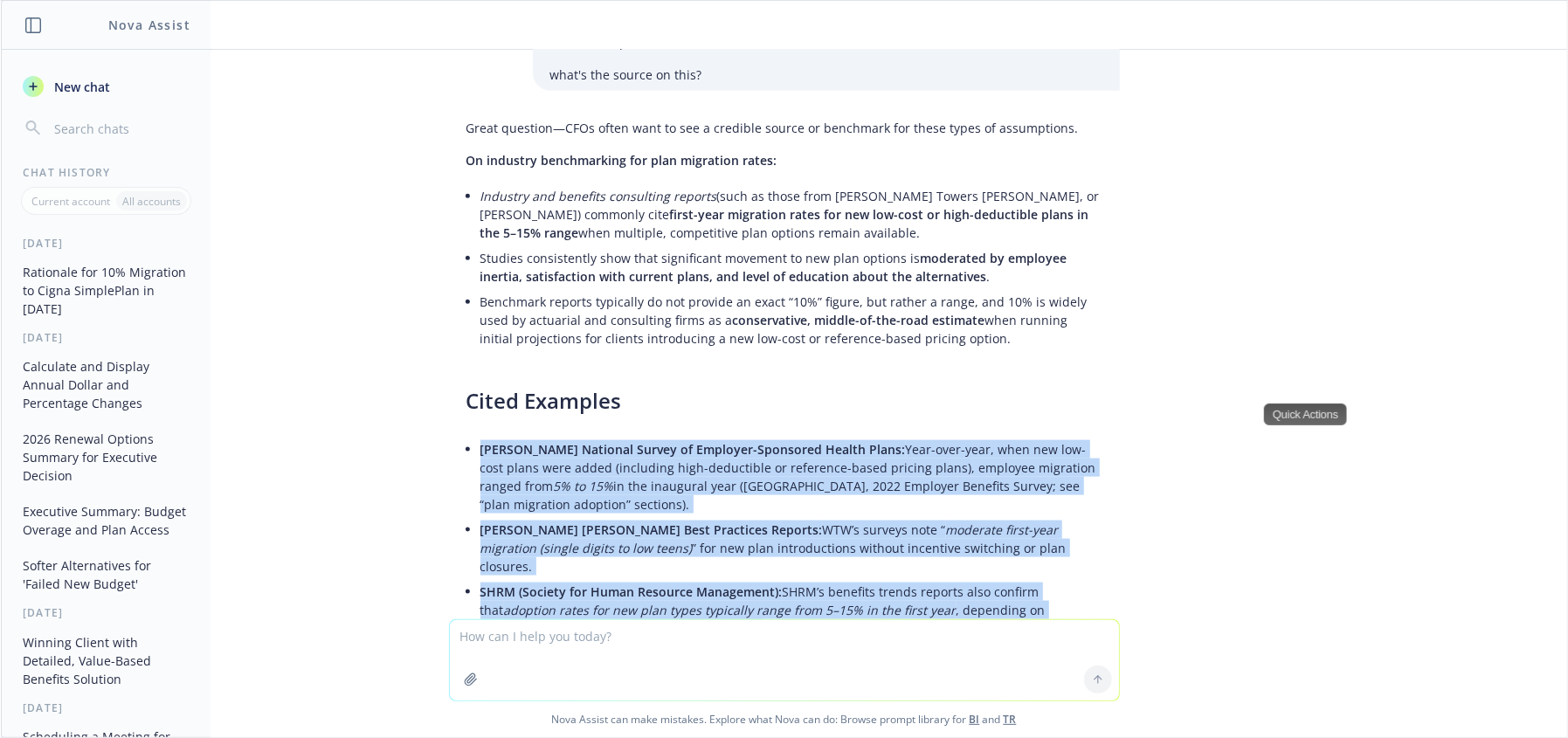
drag, startPoint x: 693, startPoint y: 556, endPoint x: 422, endPoint y: 395, distance: 315.2
click at [435, 395] on div "Great question—CFOs often want to see a credible source or benchmark for these …" at bounding box center [784, 499] width 699 height 776
copy ul "[PERSON_NAME] National Survey of Employer-Sponsored Health Plans: Year-over-yea…"
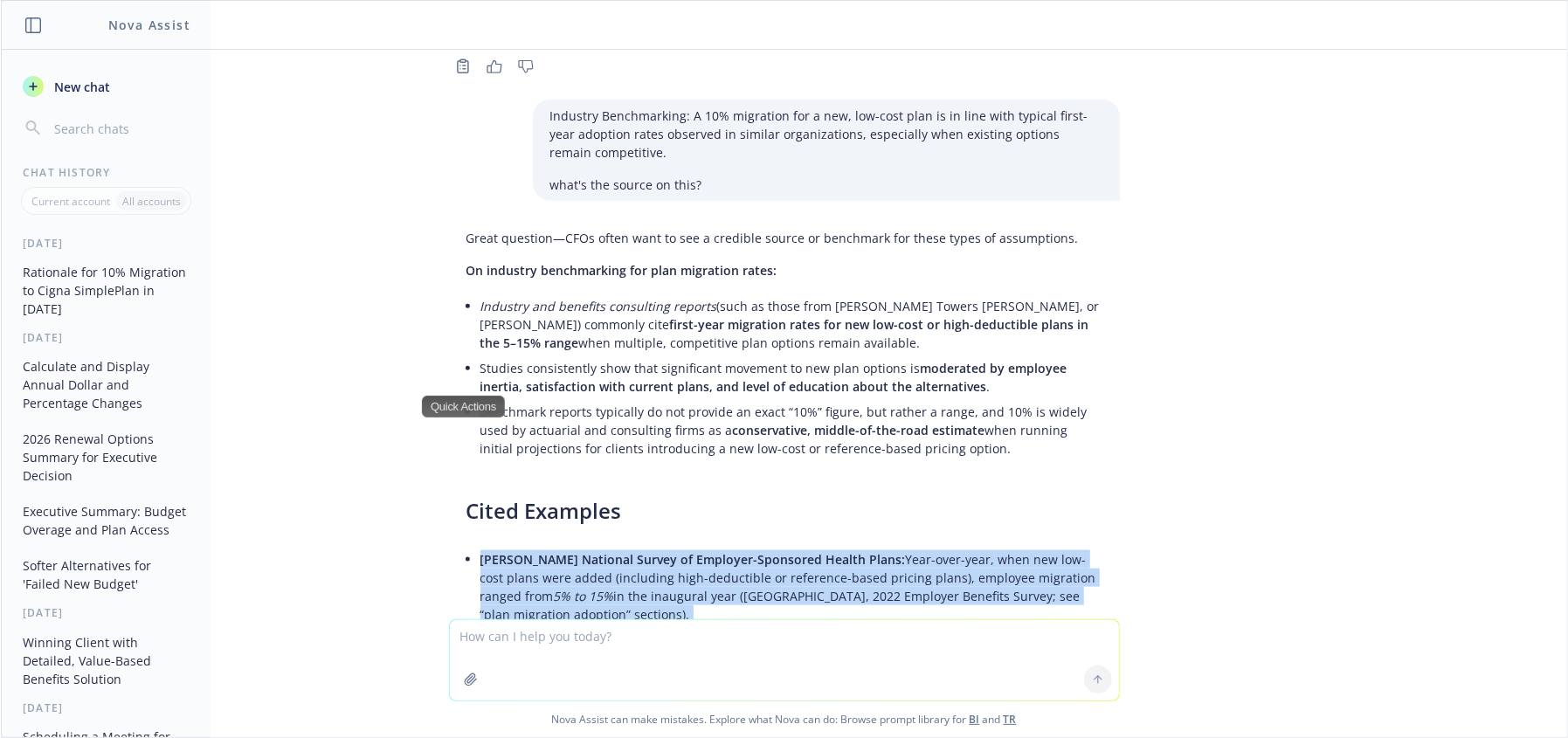
scroll to position [1418, 0]
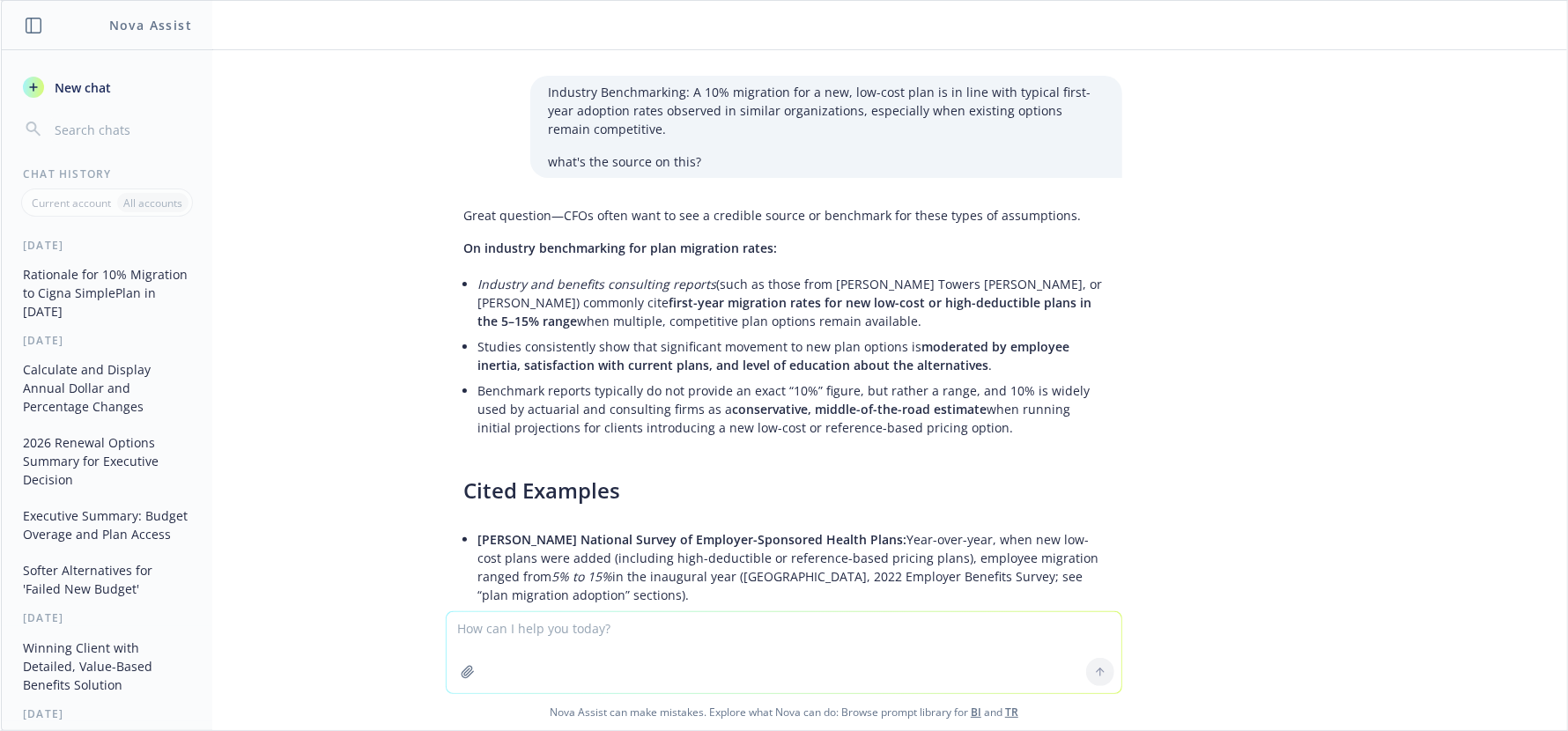
click at [327, 332] on div "What's the rationale about low migration around year 1 with the Simple Plan? Th…" at bounding box center [784, 330] width 1566 height 561
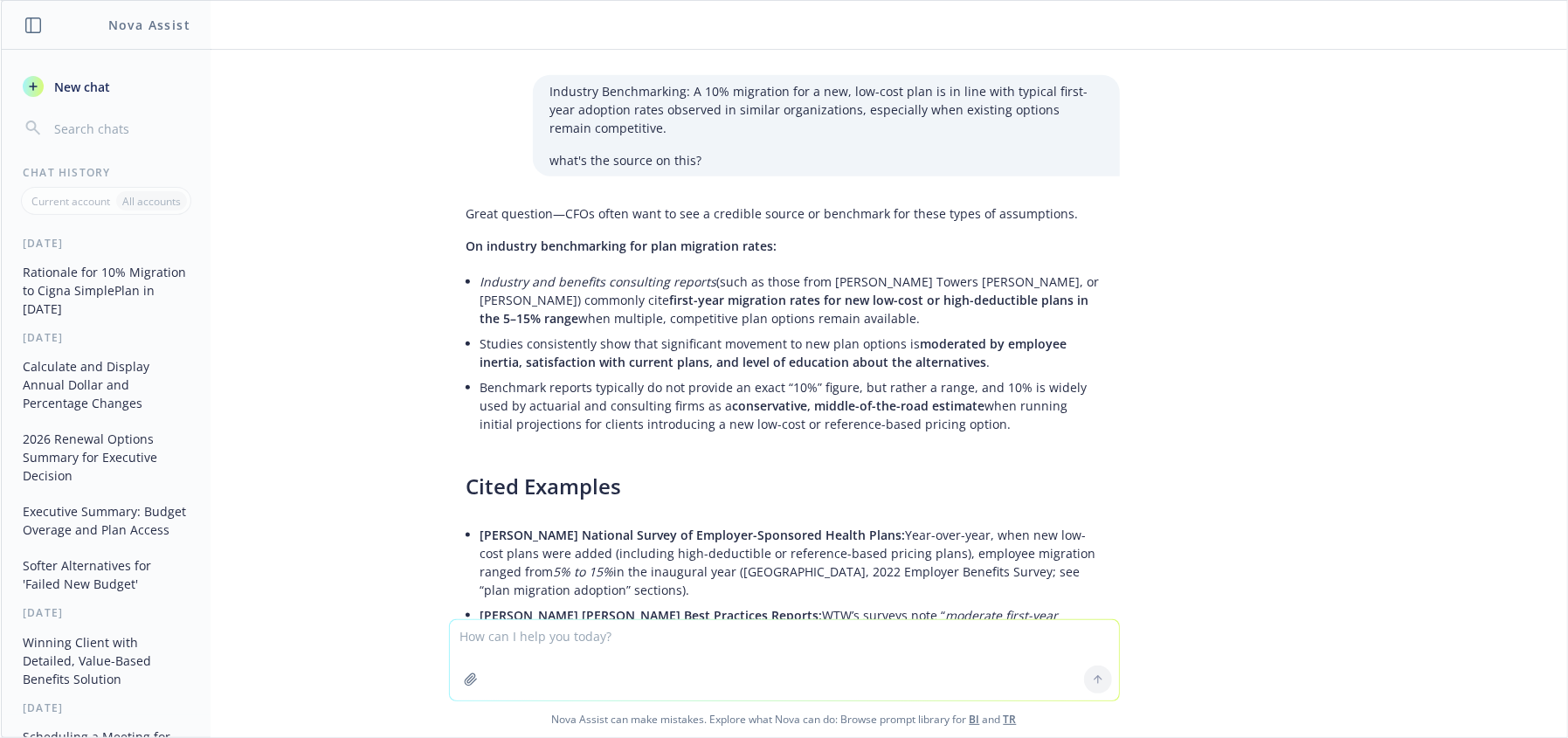
click at [773, 336] on span "moderated by employee inertia, satisfaction with current plans, and level of ed…" at bounding box center [774, 353] width 587 height 35
click at [939, 375] on li "Benchmark reports typically do not provide an exact “10%” figure, but rather a …" at bounding box center [791, 405] width 622 height 62
click at [936, 375] on li "Benchmark reports typically do not provide an exact “10%” figure, but rather a …" at bounding box center [791, 405] width 622 height 62
click at [528, 375] on li "Benchmark reports typically do not provide an exact “10%” figure, but rather a …" at bounding box center [791, 405] width 622 height 62
drag, startPoint x: 467, startPoint y: 330, endPoint x: 1042, endPoint y: 367, distance: 576.2
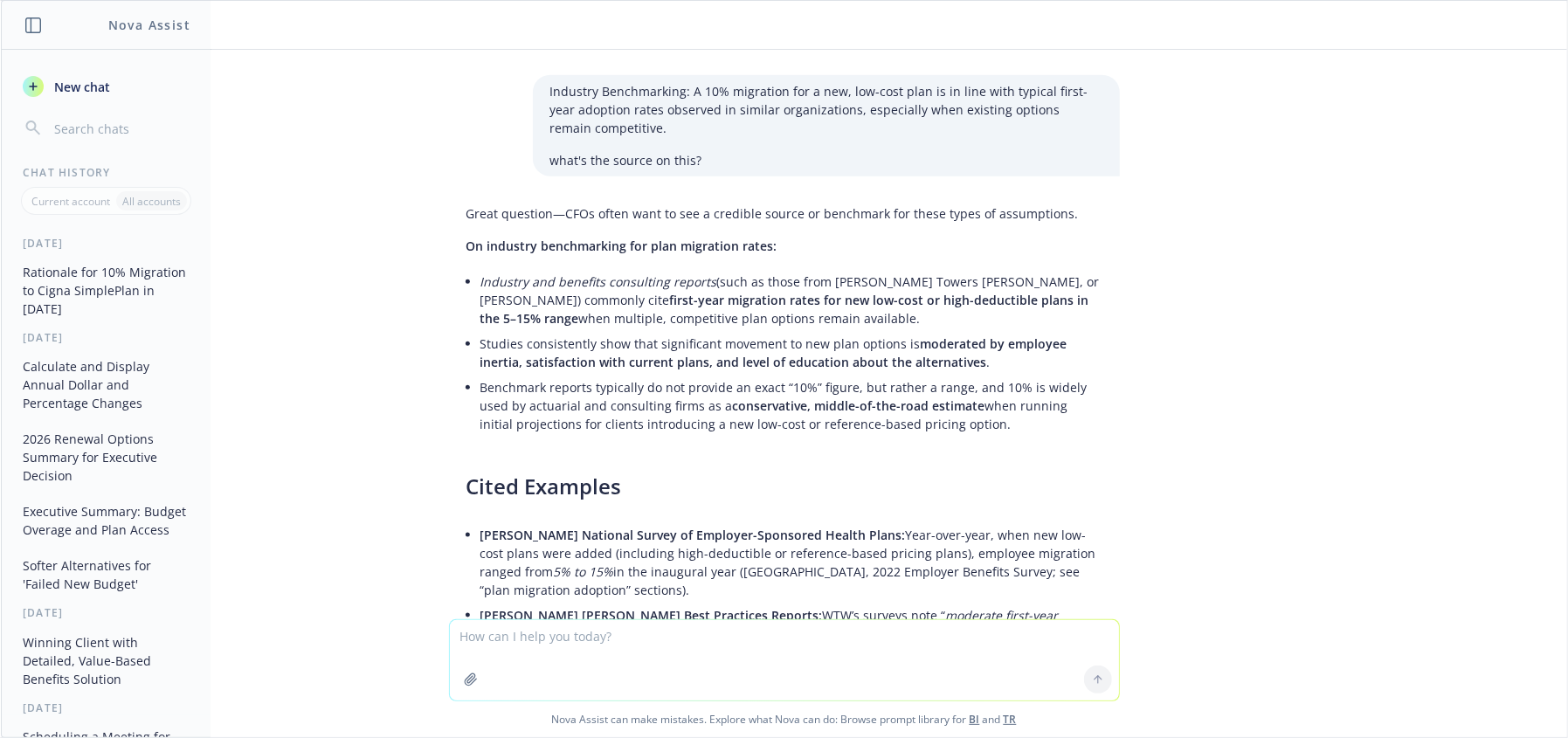
click at [1042, 375] on li "Benchmark reports typically do not provide an exact “10%” figure, but rather a …" at bounding box center [791, 405] width 622 height 62
click at [1034, 398] on div "Great question—CFOs often want to see a credible source or benchmark for these …" at bounding box center [784, 570] width 670 height 745
click at [936, 375] on li "Benchmark reports typically do not provide an exact “10%” figure, but rather a …" at bounding box center [791, 405] width 622 height 62
click at [967, 375] on li "Benchmark reports typically do not provide an exact “10%” figure, but rather a …" at bounding box center [791, 405] width 622 height 62
drag, startPoint x: 981, startPoint y: 330, endPoint x: 1060, endPoint y: 366, distance: 86.8
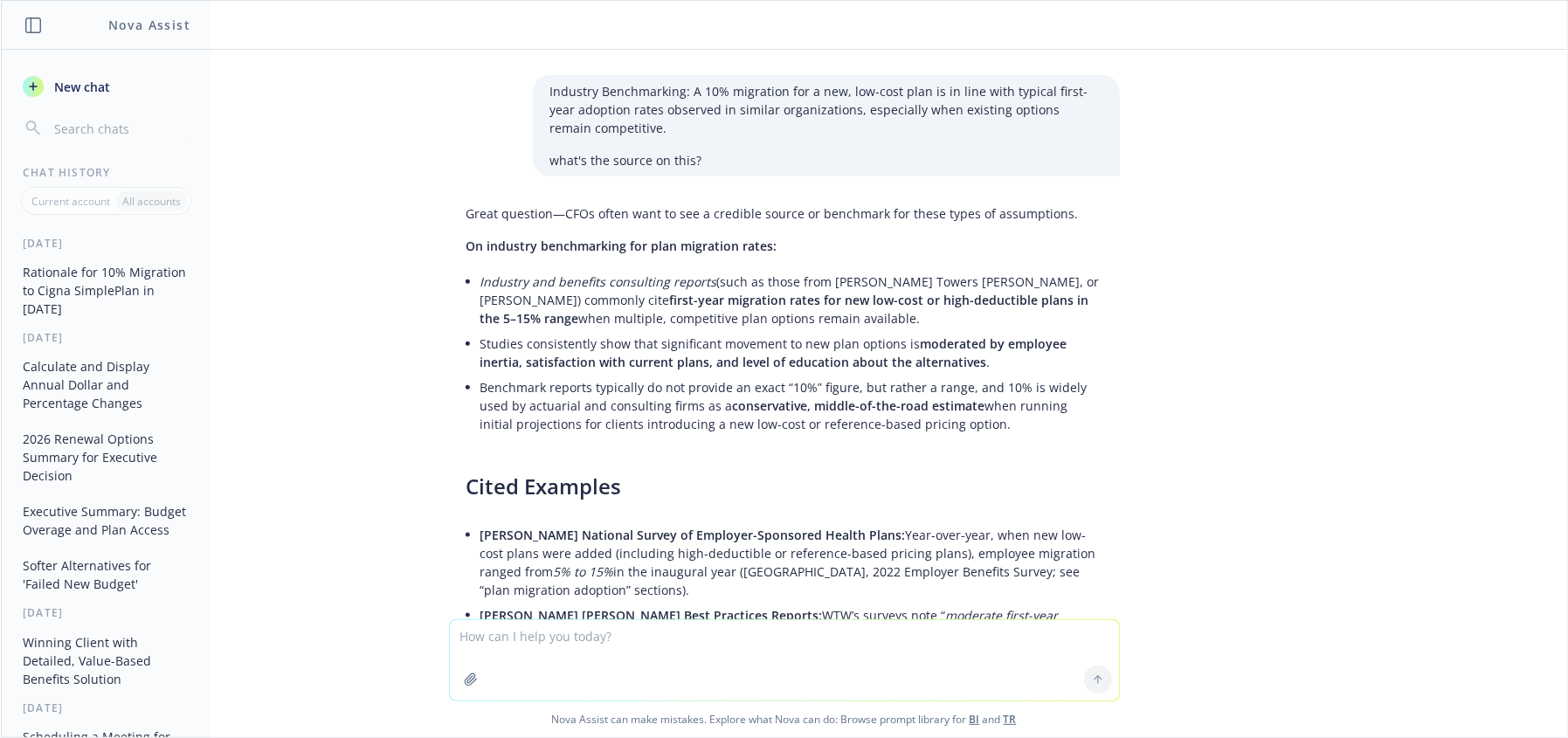
click at [1060, 375] on li "Benchmark reports typically do not provide an exact “10%” figure, but rather a …" at bounding box center [791, 405] width 622 height 62
copy li "10% is widely used by actuarial and consulting firms as a conservative, middle-…"
click at [760, 401] on div "Great question—CFOs often want to see a credible source or benchmark for these …" at bounding box center [784, 570] width 670 height 745
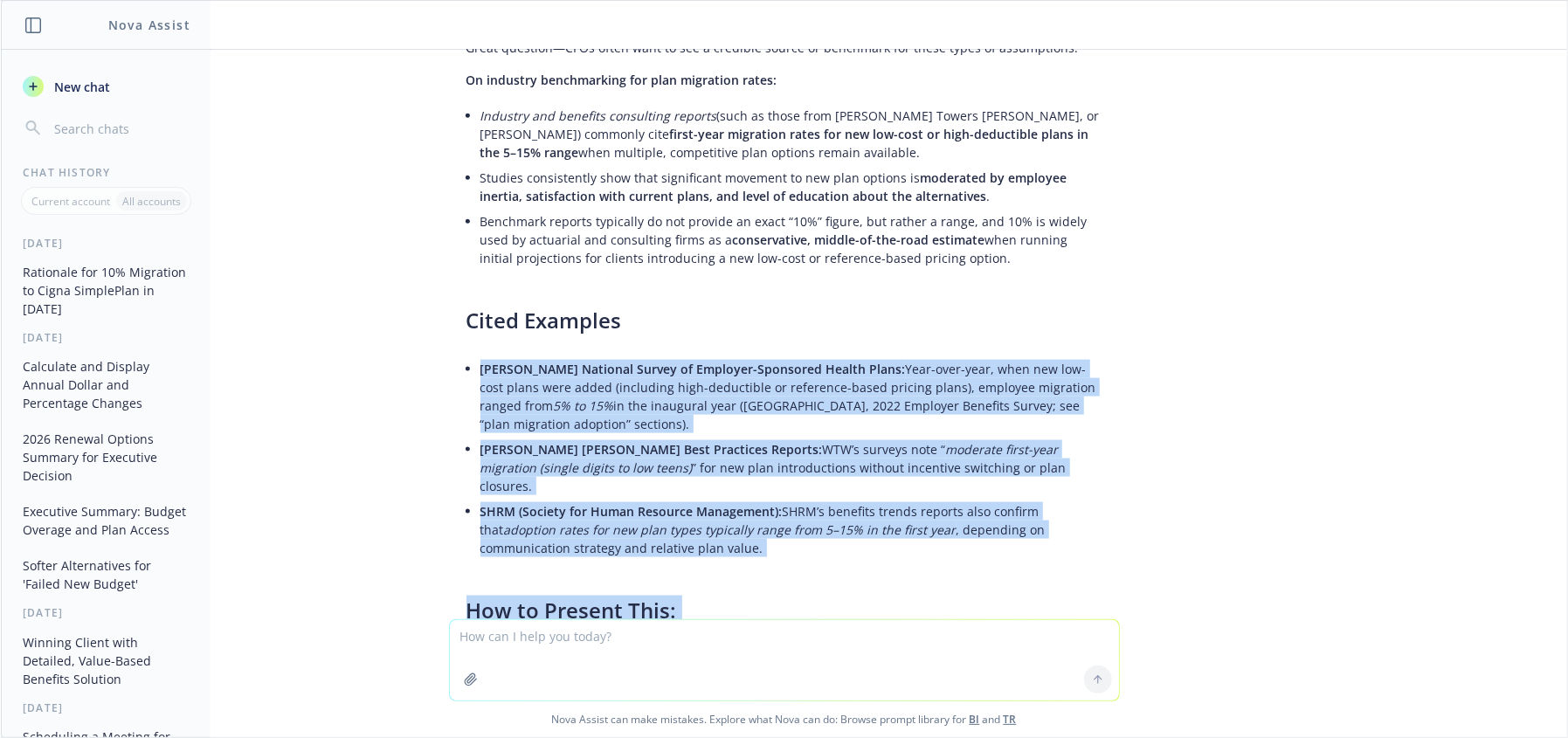
scroll to position [1649, 0]
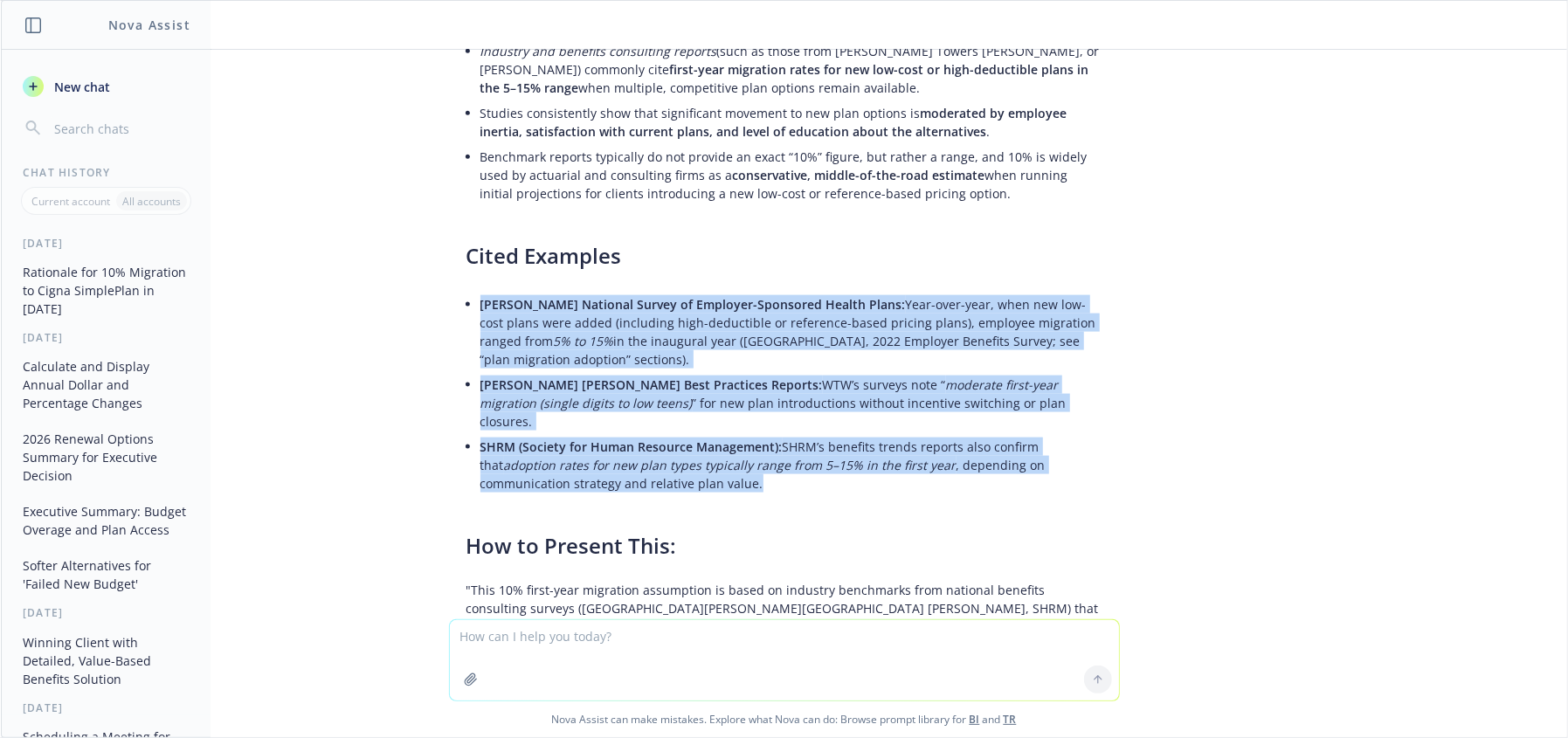
drag, startPoint x: 480, startPoint y: 480, endPoint x: 731, endPoint y: 436, distance: 254.8
click at [731, 436] on div "Great question—CFOs often want to see a credible source or benchmark for these …" at bounding box center [784, 339] width 670 height 745
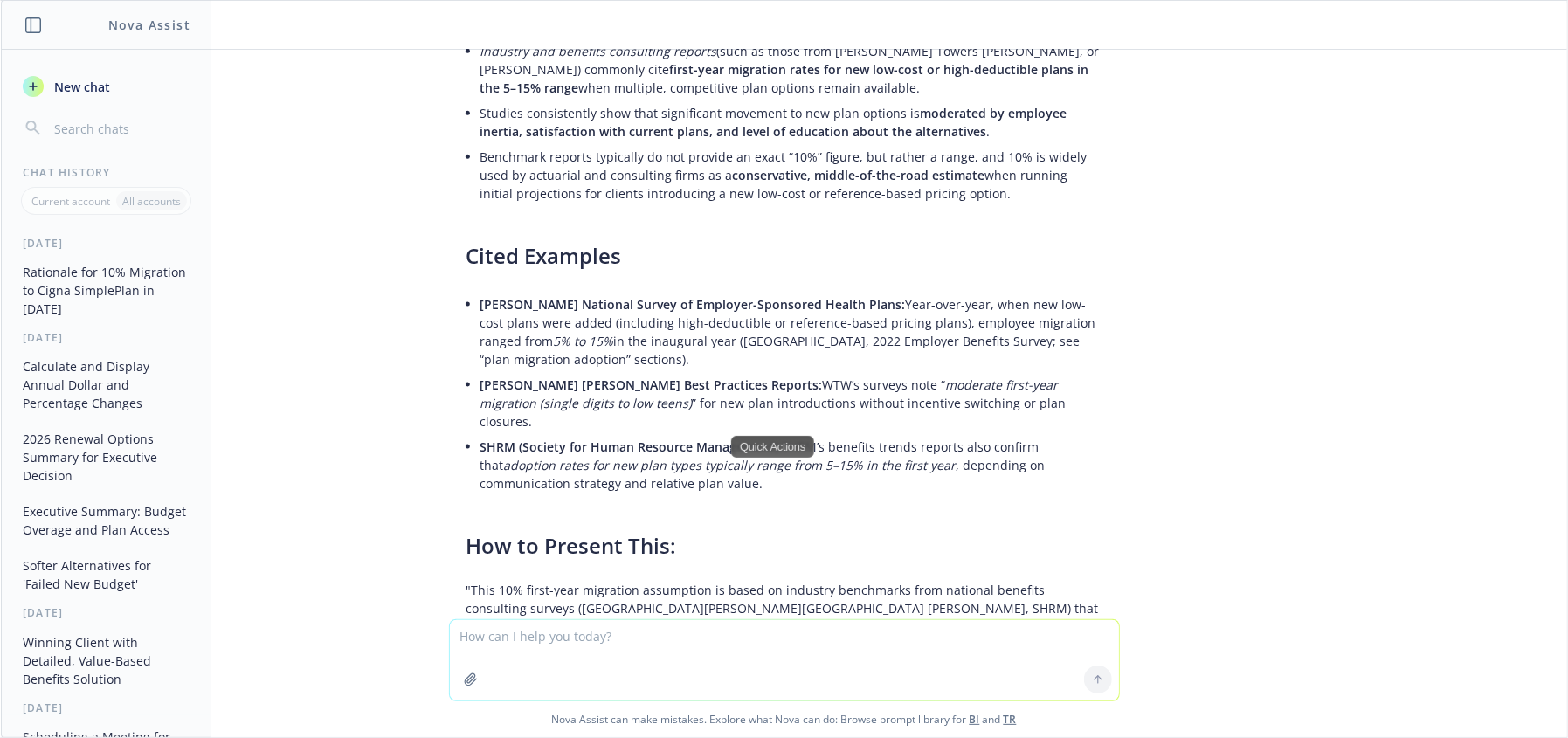
click at [1526, 459] on div "What's the rationale about low migration around year 1 with the Simple Plan? Th…" at bounding box center [784, 335] width 1566 height 570
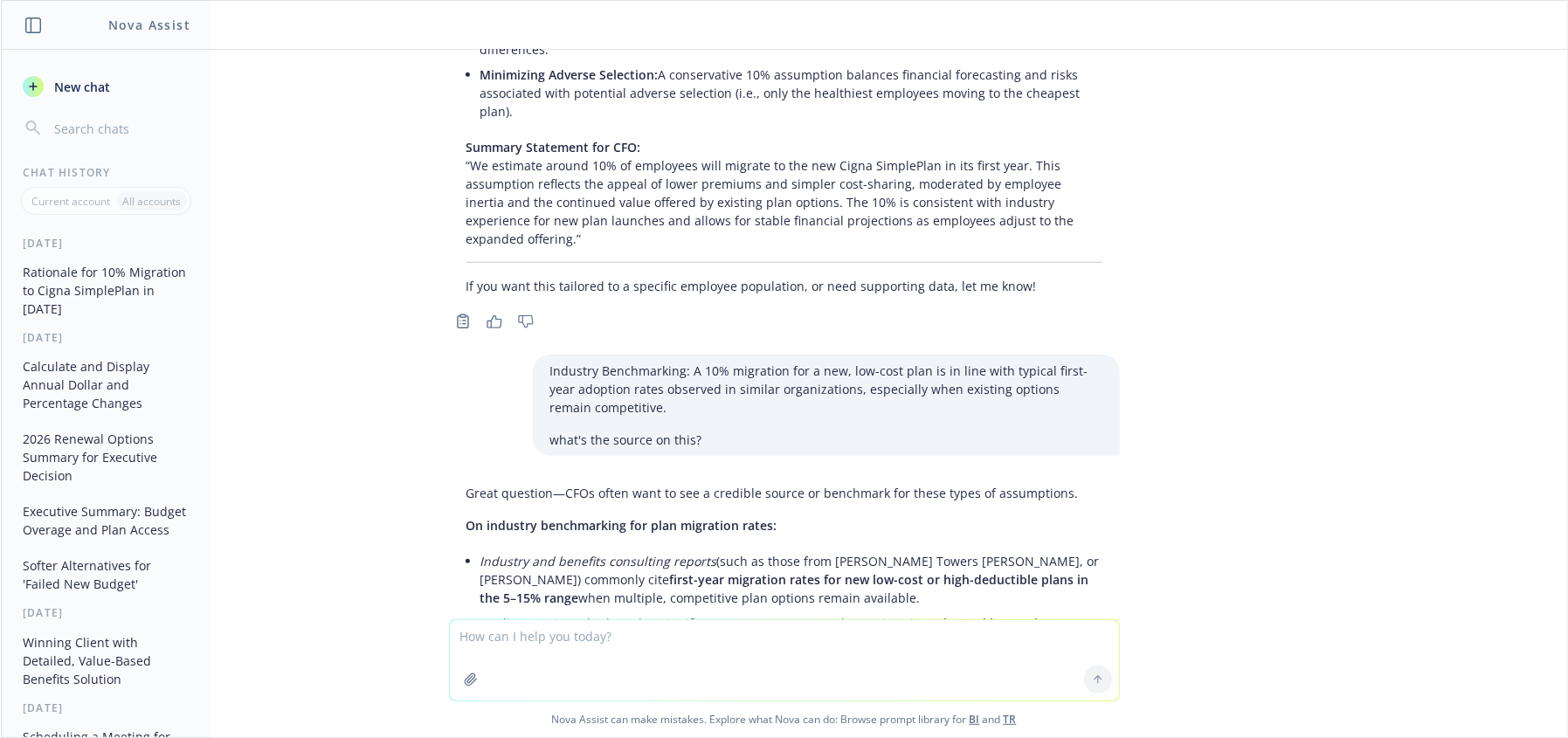
scroll to position [1134, 0]
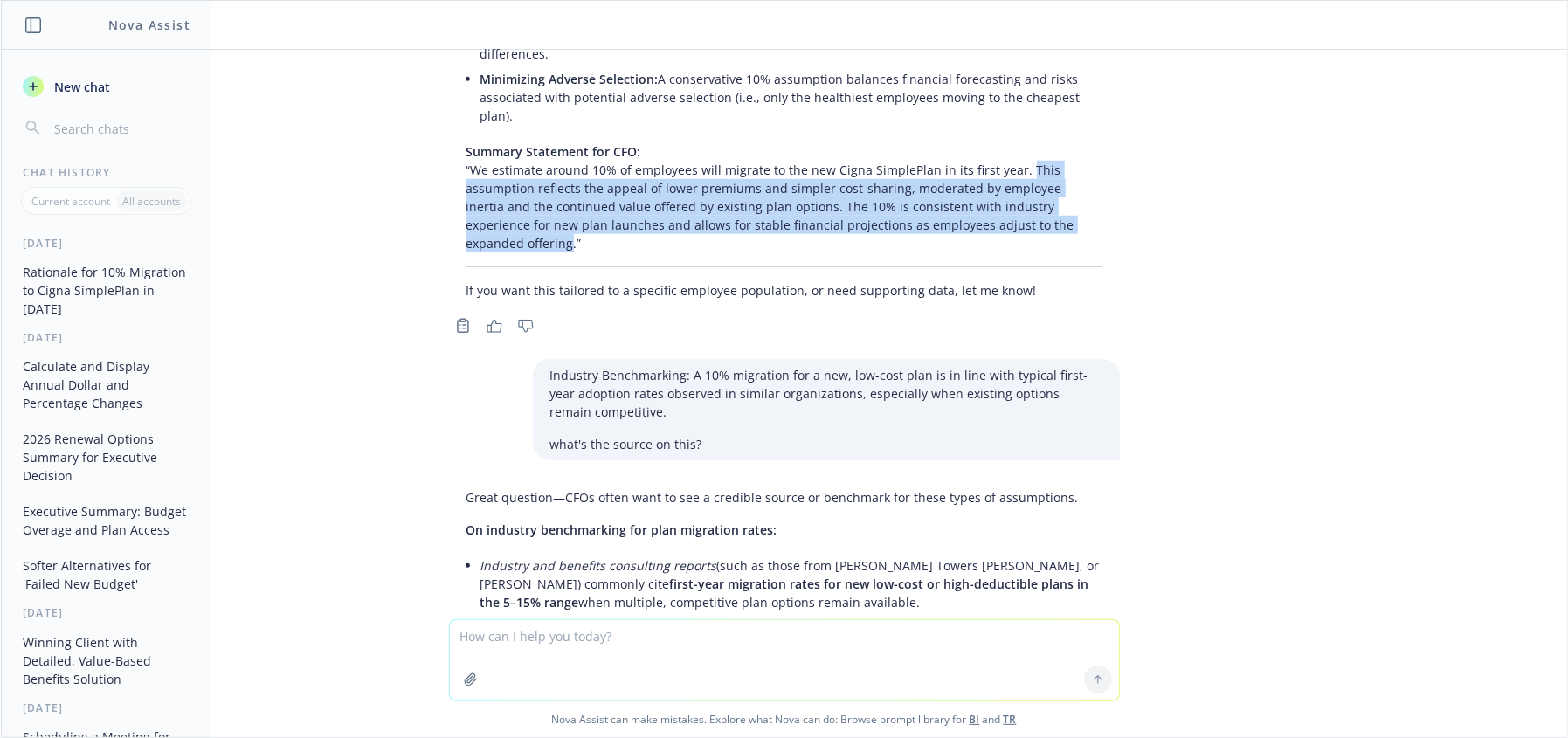
drag, startPoint x: 1005, startPoint y: 131, endPoint x: 1061, endPoint y: 192, distance: 82.8
click at [1061, 192] on p "Summary Statement for CFO: “We estimate around 10% of employees will migrate to…" at bounding box center [785, 197] width 636 height 110
copy p "This assumption reflects the appeal of lower premiums and simpler cost-sharing,…"
click at [502, 156] on p "Summary Statement for CFO: “We estimate around 10% of employees will migrate to…" at bounding box center [785, 197] width 636 height 110
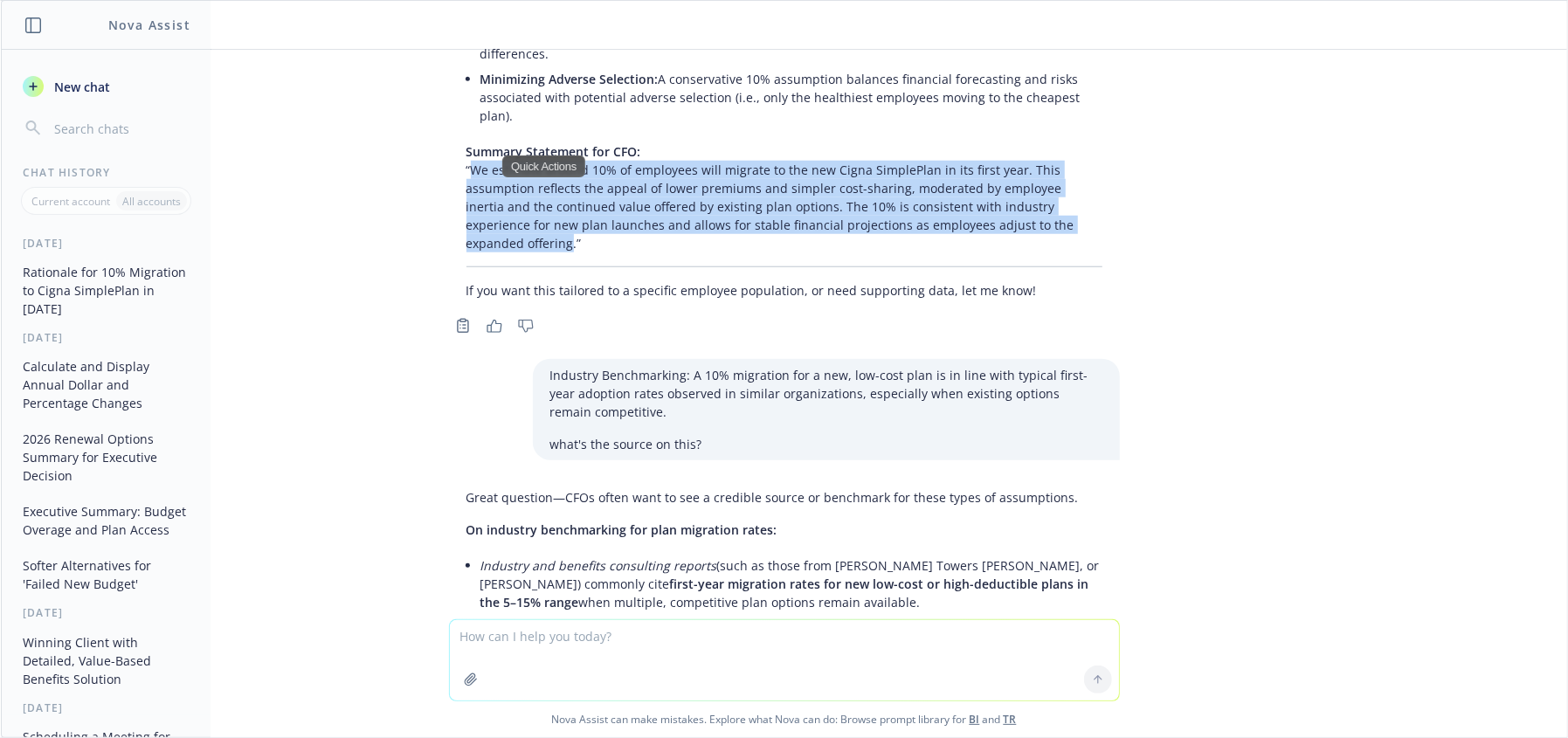
drag, startPoint x: 460, startPoint y: 131, endPoint x: 1061, endPoint y: 193, distance: 604.2
click at [1061, 193] on p "Summary Statement for CFO: “We estimate around 10% of employees will migrate to…" at bounding box center [785, 197] width 636 height 110
copy p "We estimate around 10% of employees will migrate to the new Cigna SimplePlan in…"
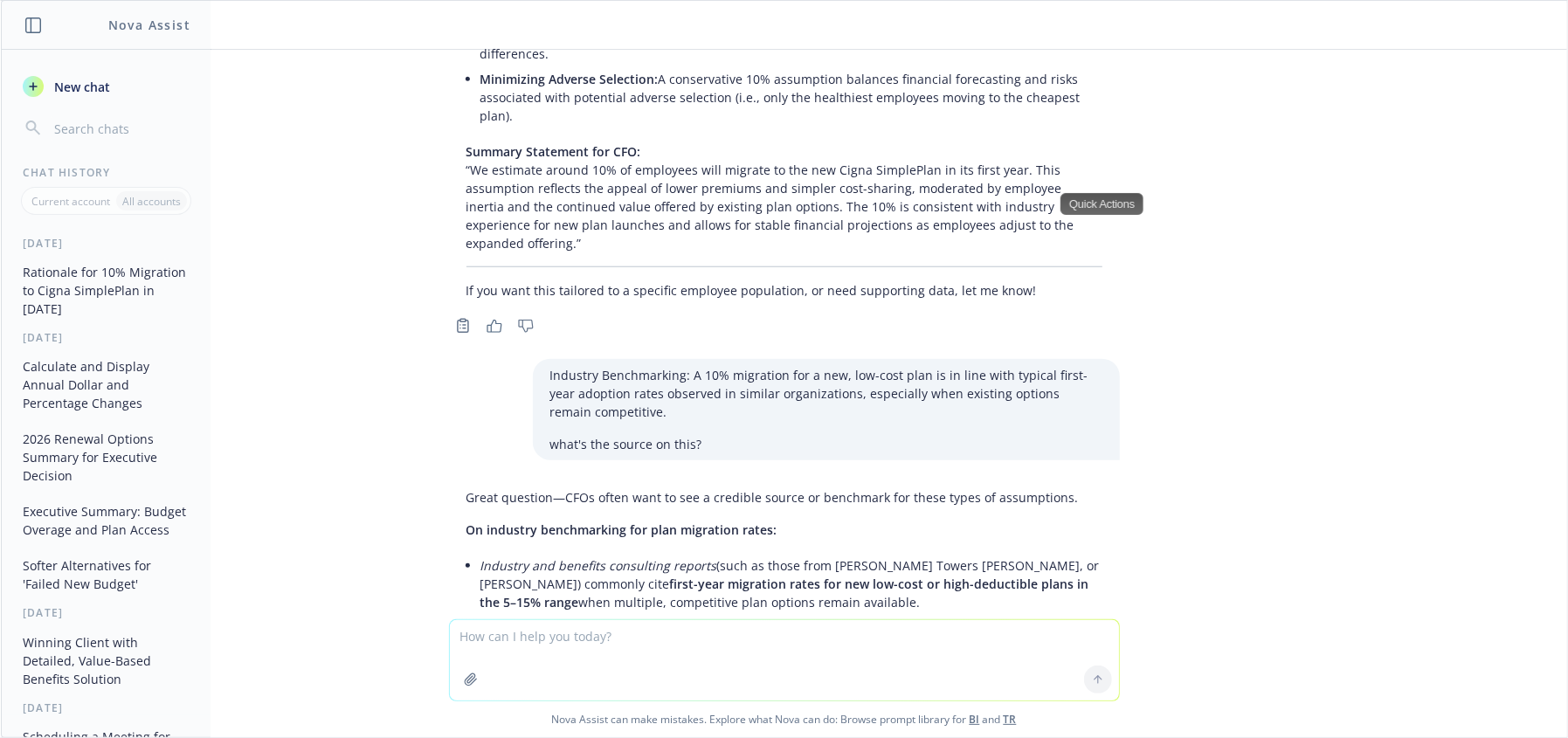
click at [595, 651] on textarea at bounding box center [785, 661] width 669 height 80
type textarea "w"
paste textarea "simpler cost-sharing, moderated by employee inertia"
type textarea "reword this part: simpler cost-sharing, moderated by employee inertia"
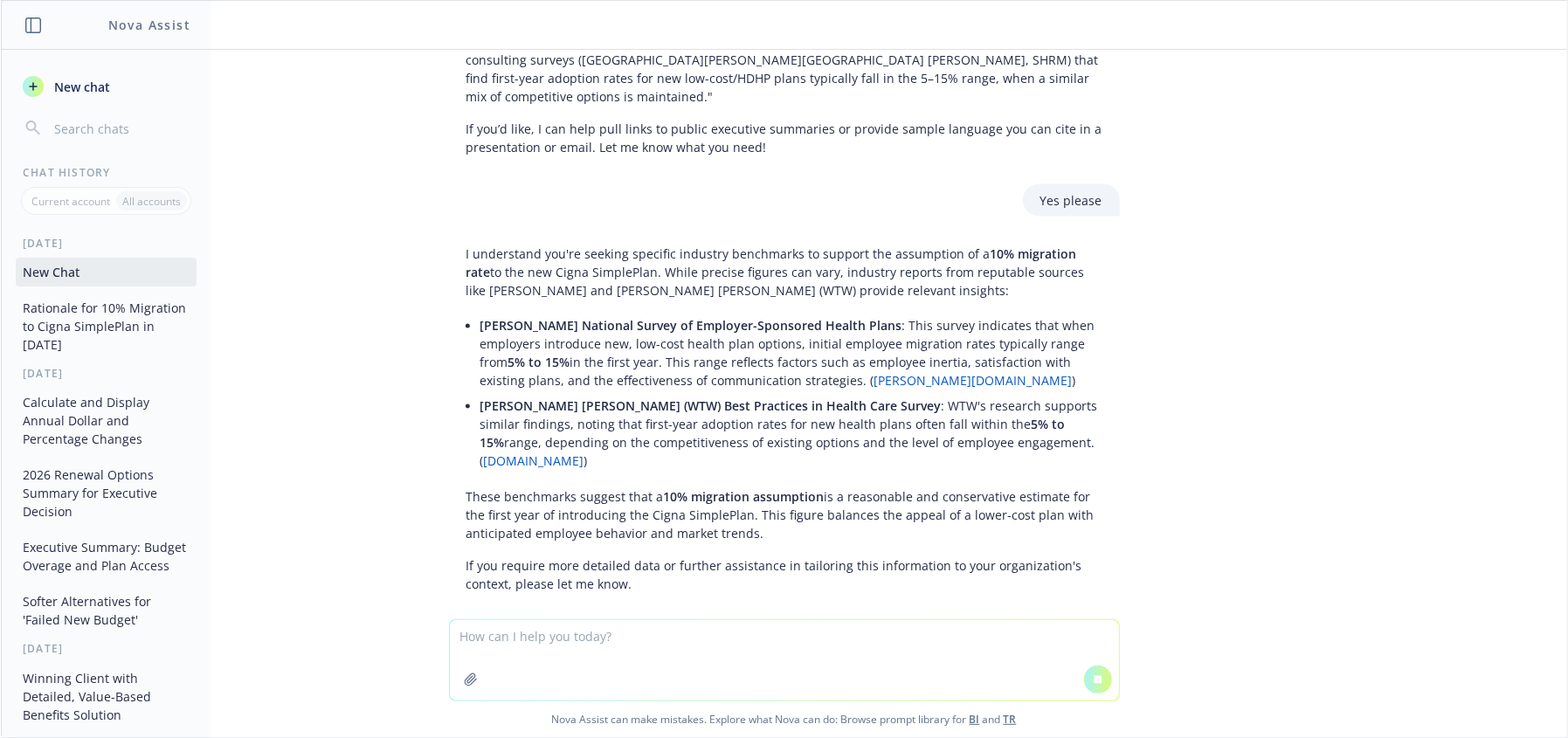
scroll to position [2149, 0]
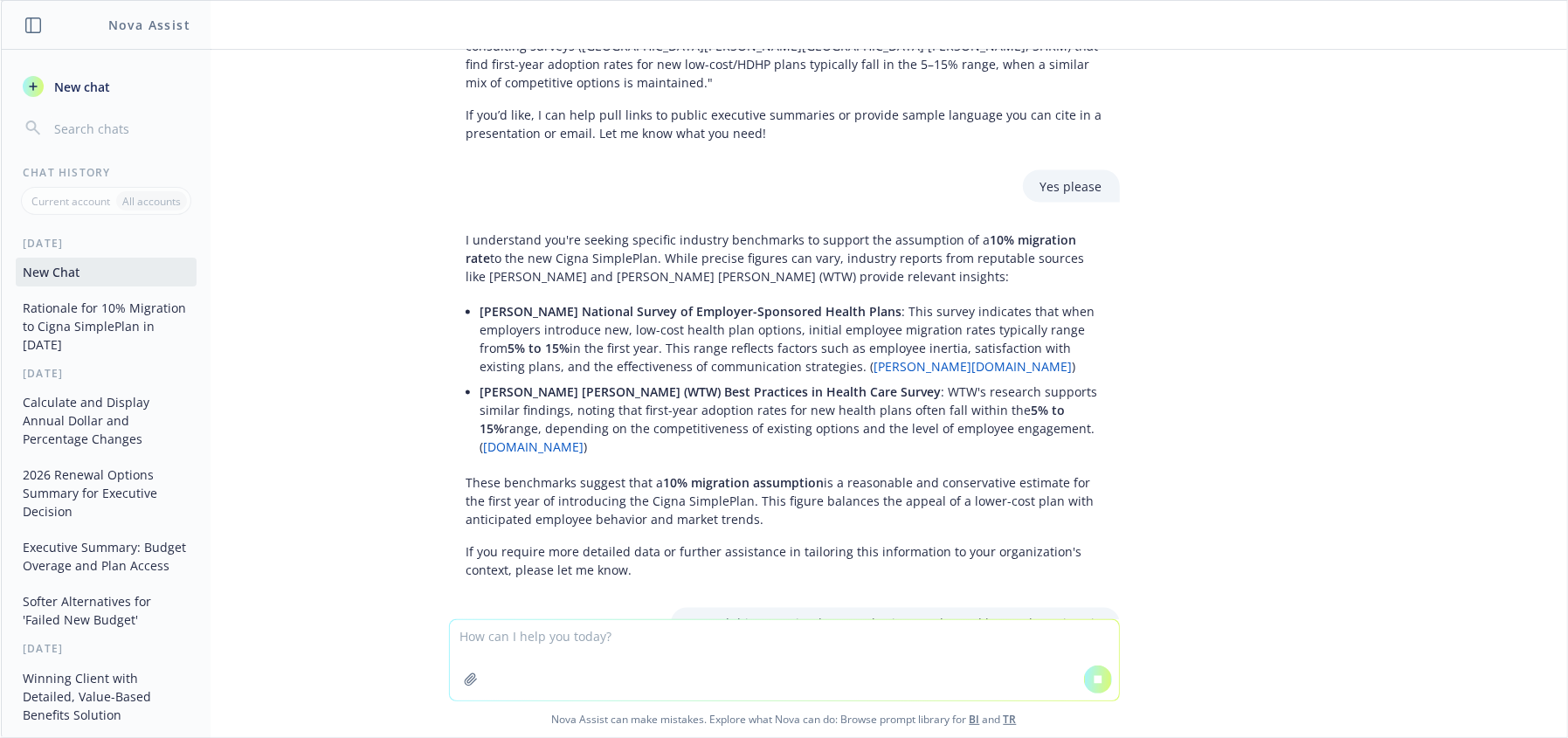
click at [674, 644] on textarea at bounding box center [785, 661] width 669 height 80
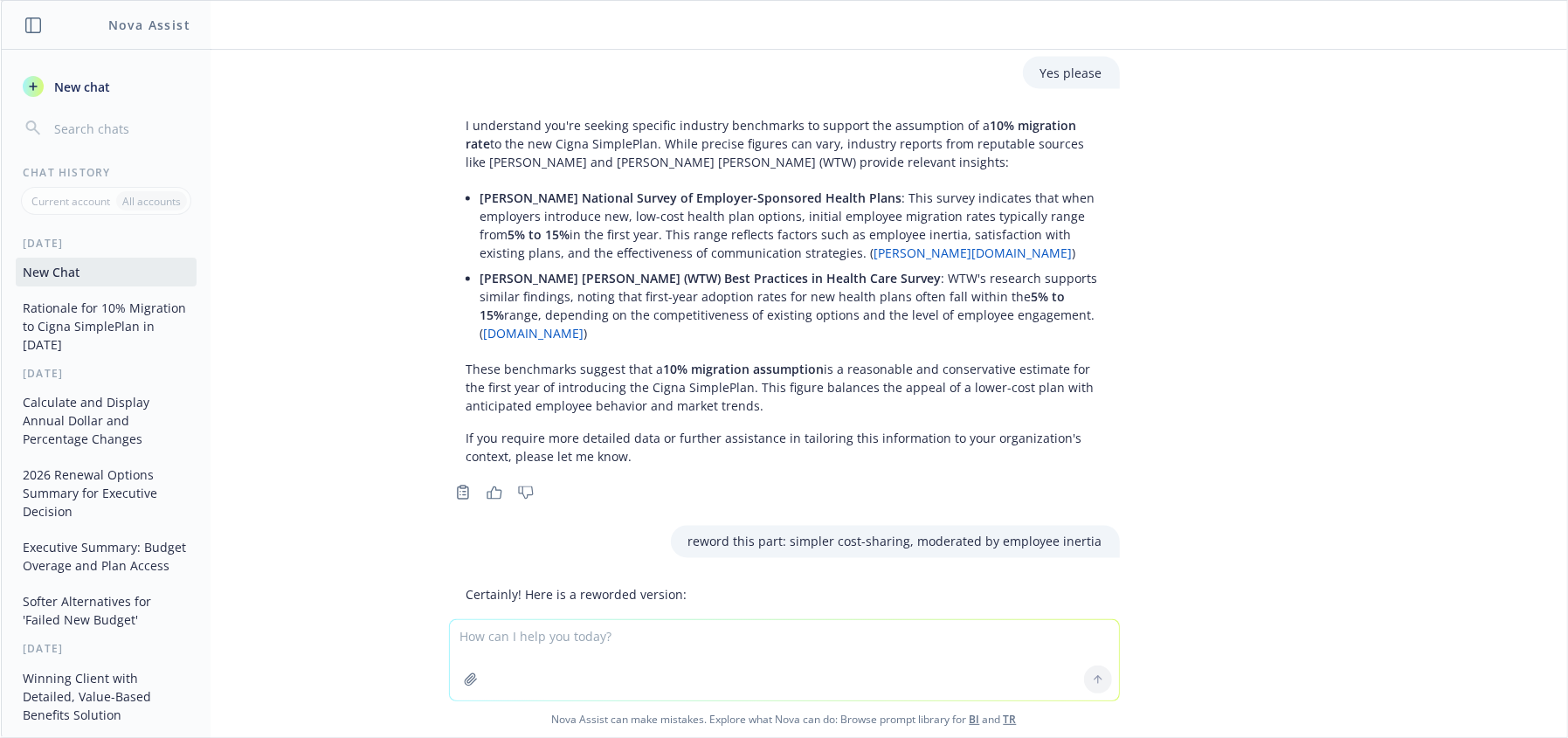
scroll to position [2361, 0]
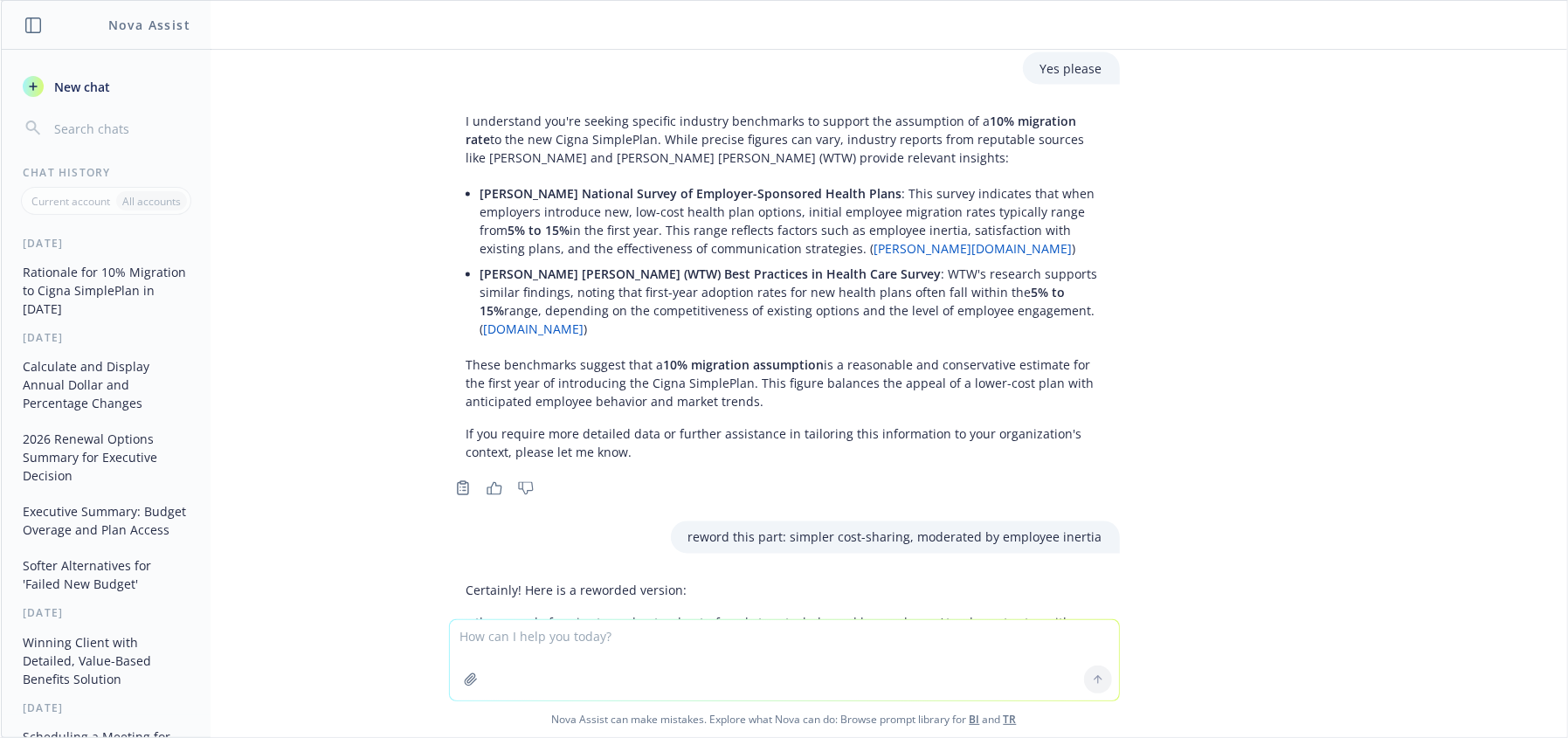
click at [747, 688] on textarea at bounding box center [785, 661] width 669 height 80
click at [675, 685] on textarea at bounding box center [785, 661] width 669 height 80
click at [680, 683] on textarea at bounding box center [785, 661] width 669 height 80
